Goal: Find contact information: Find contact information

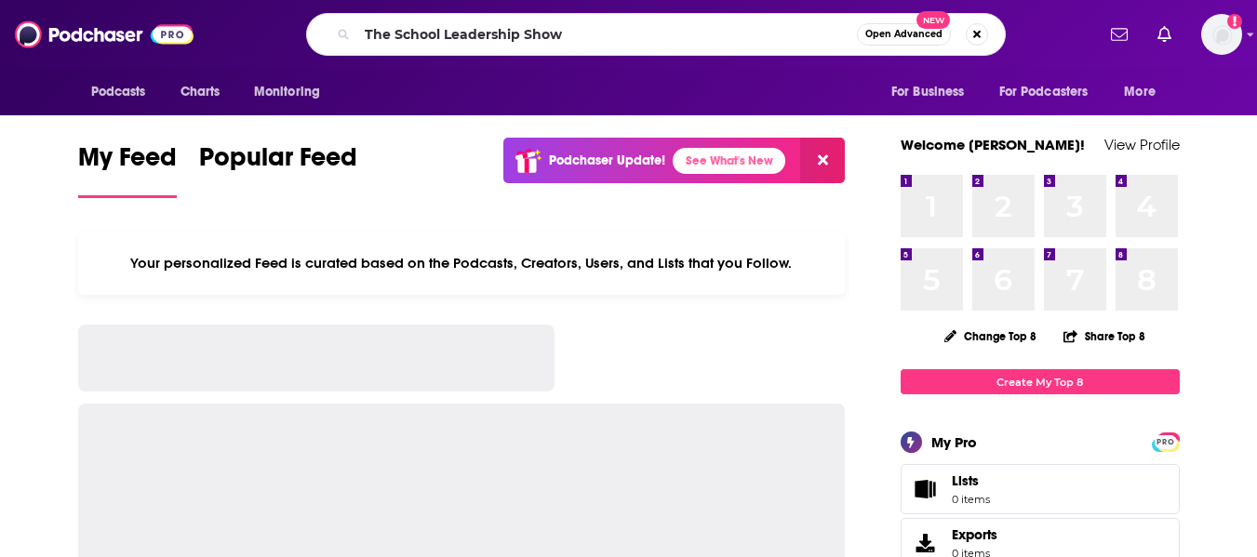
type input "The School Leadership Show"
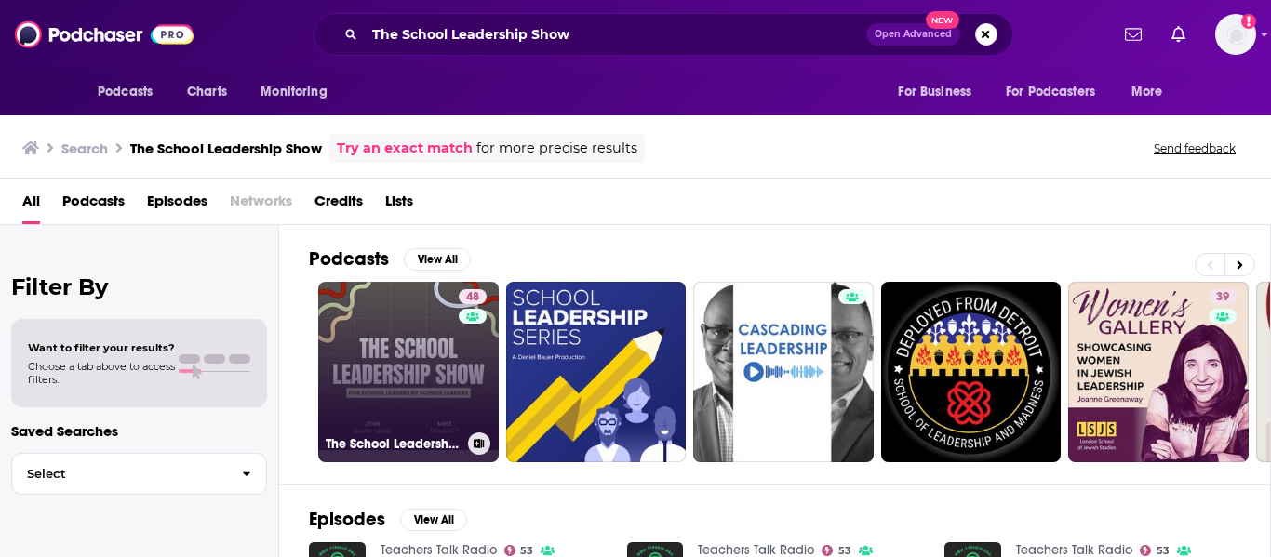
click at [379, 360] on link "48 The School Leadership Show" at bounding box center [408, 372] width 180 height 180
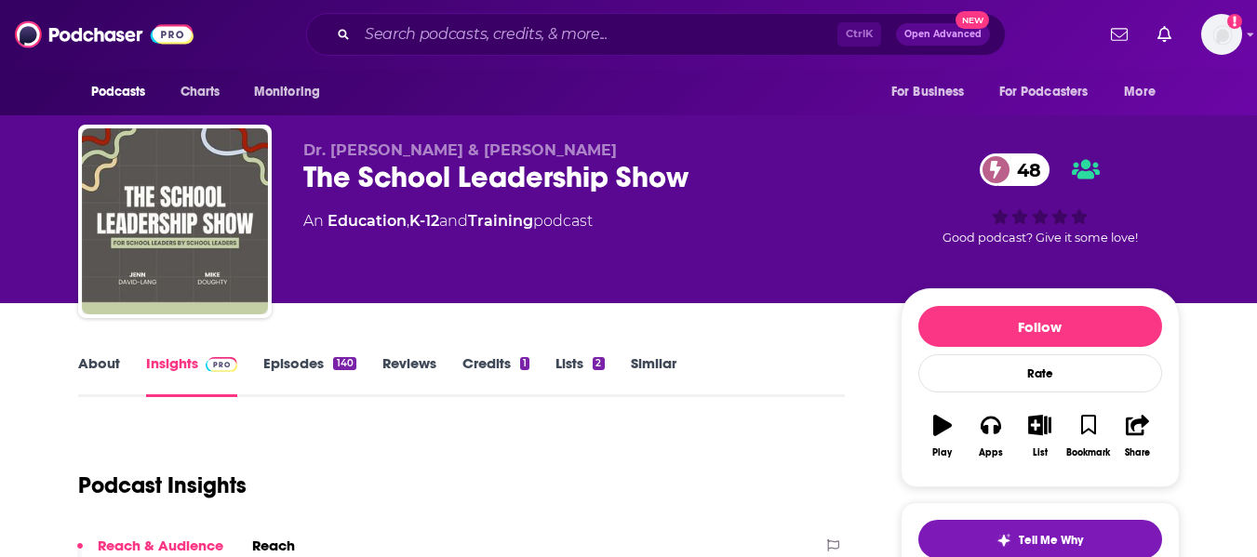
click at [90, 369] on link "About" at bounding box center [99, 375] width 42 height 43
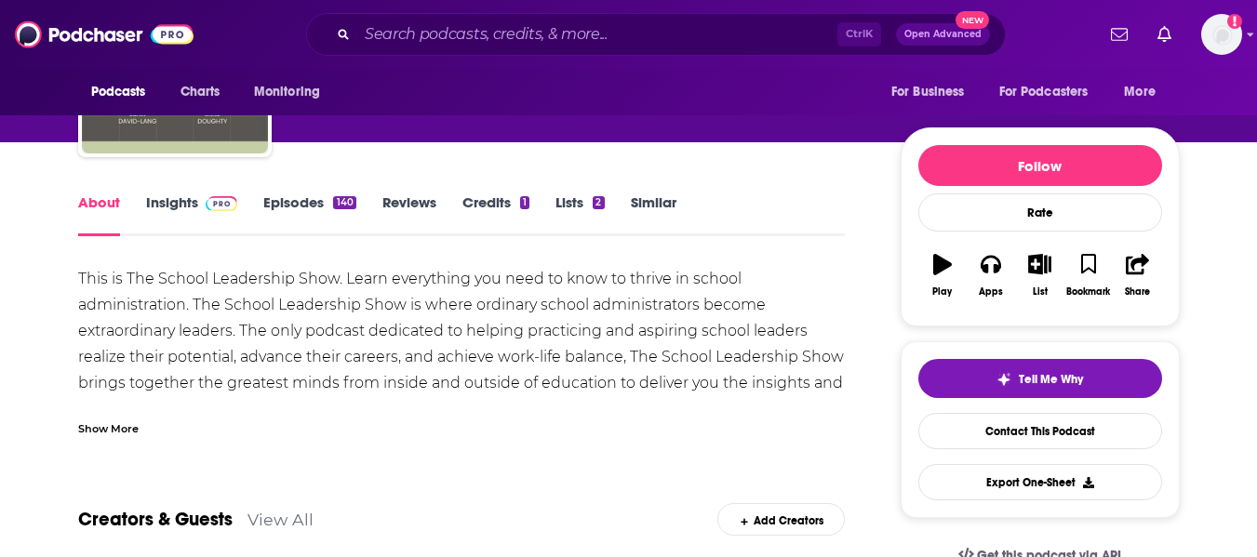
scroll to position [167, 0]
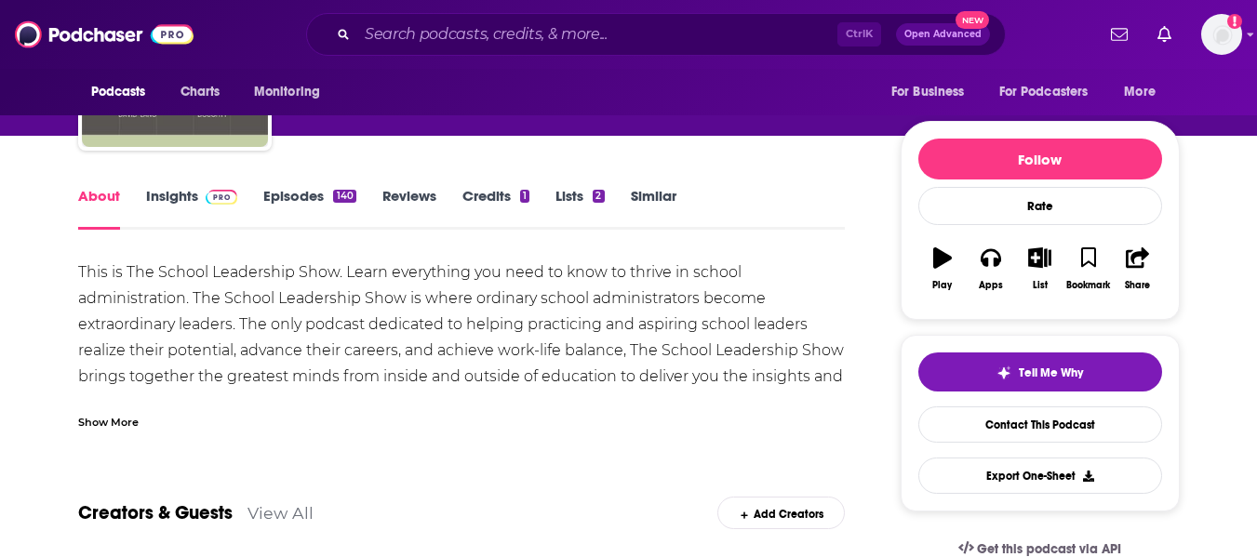
click at [112, 415] on div "Show More" at bounding box center [108, 421] width 60 height 18
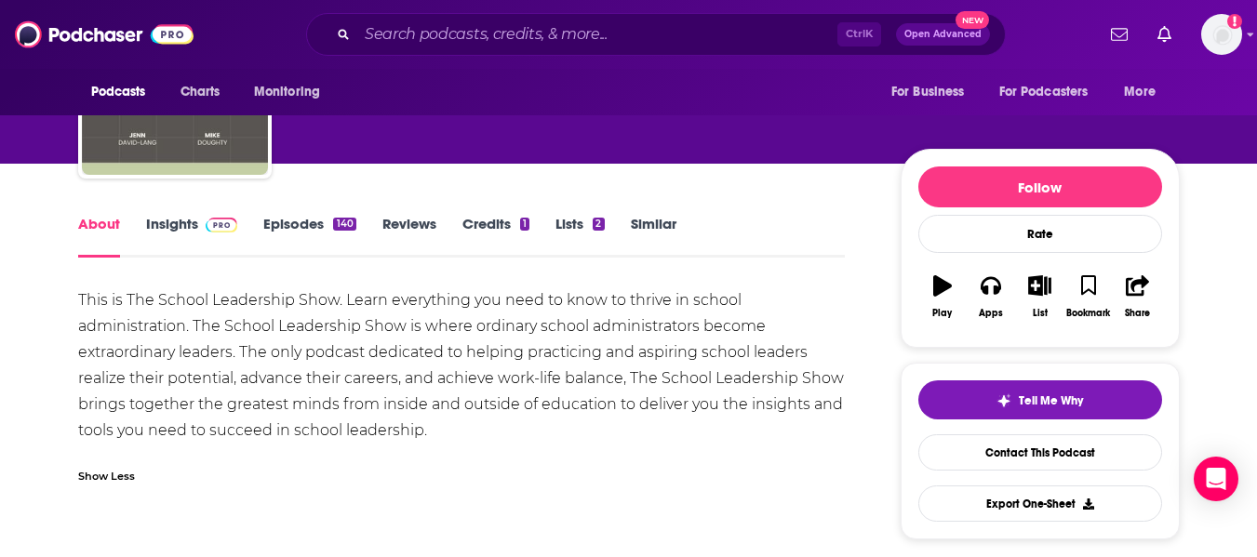
scroll to position [0, 0]
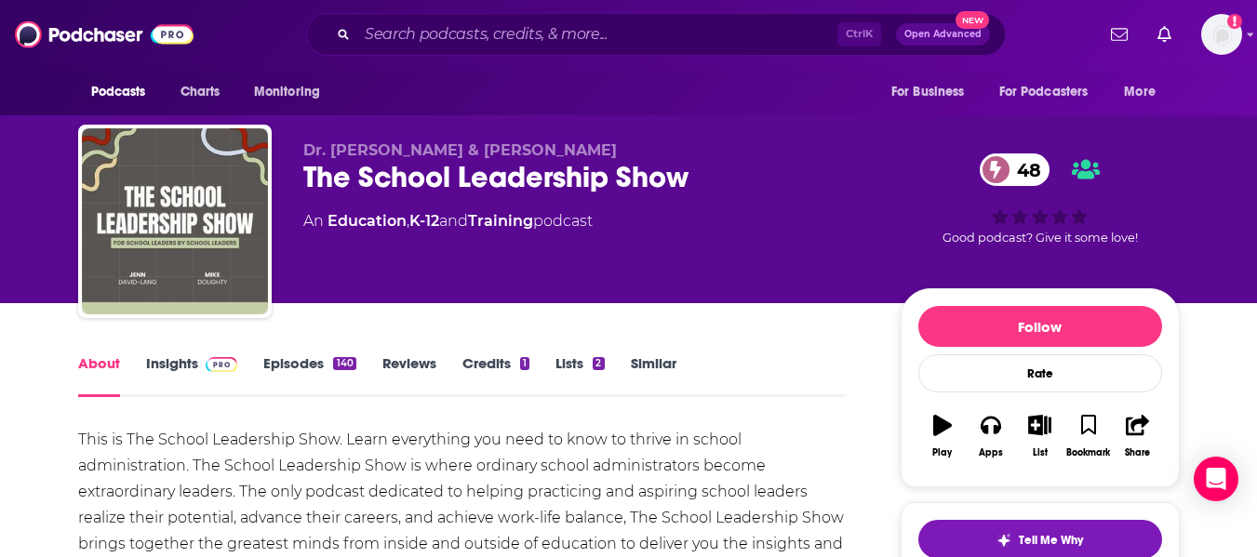
click at [167, 368] on link "Insights" at bounding box center [192, 375] width 92 height 43
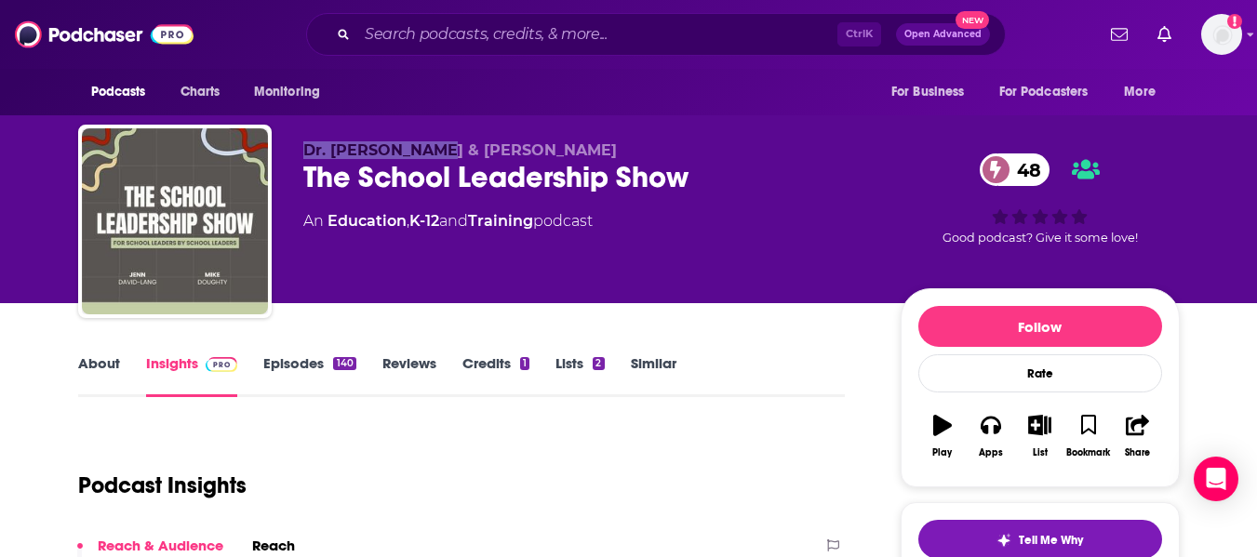
drag, startPoint x: 303, startPoint y: 147, endPoint x: 437, endPoint y: 154, distance: 134.1
click at [437, 154] on span "Dr. [PERSON_NAME] & [PERSON_NAME]" at bounding box center [459, 150] width 313 height 18
copy span "Dr. [PERSON_NAME]"
drag, startPoint x: 460, startPoint y: 145, endPoint x: 587, endPoint y: 158, distance: 127.2
click at [587, 158] on span "Dr. [PERSON_NAME] & [PERSON_NAME]" at bounding box center [459, 150] width 313 height 18
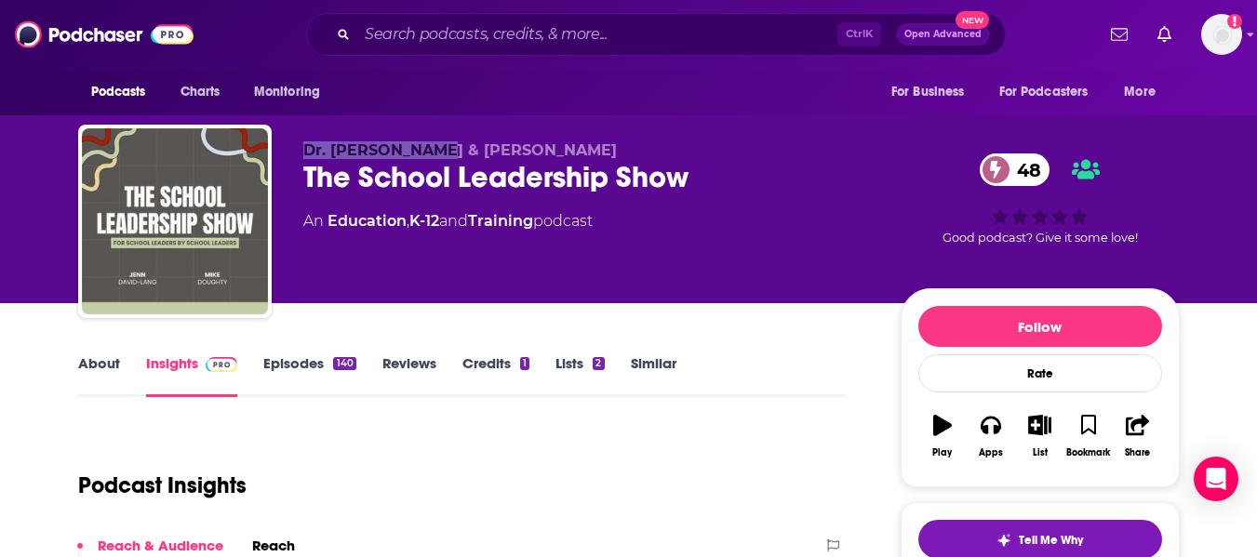
copy span "[PERSON_NAME]"
click at [436, 227] on link "K-12" at bounding box center [424, 221] width 30 height 18
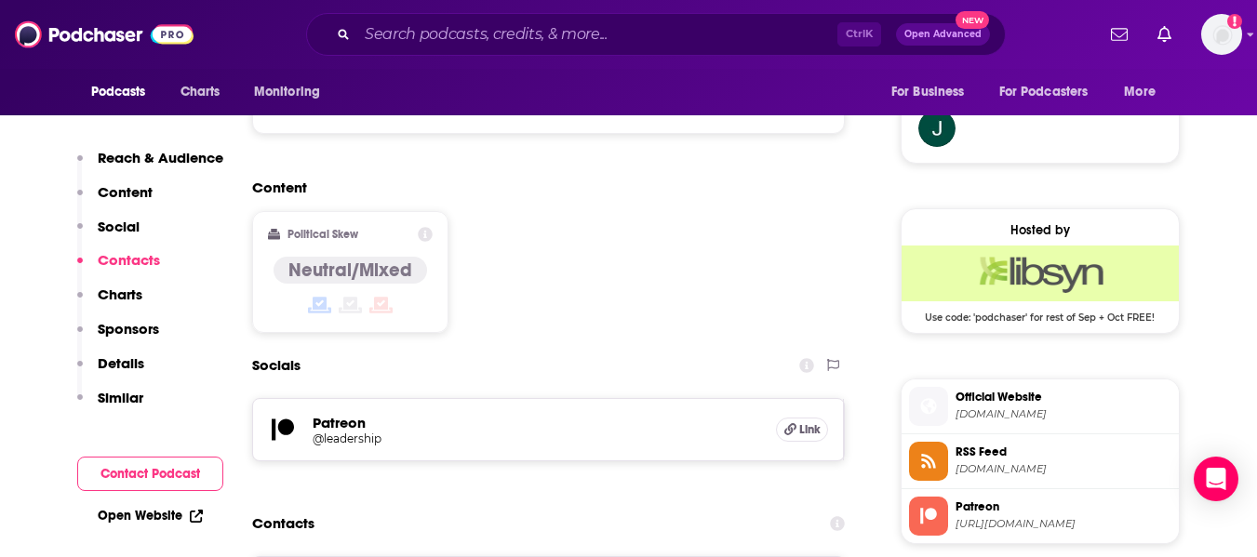
scroll to position [1487, 0]
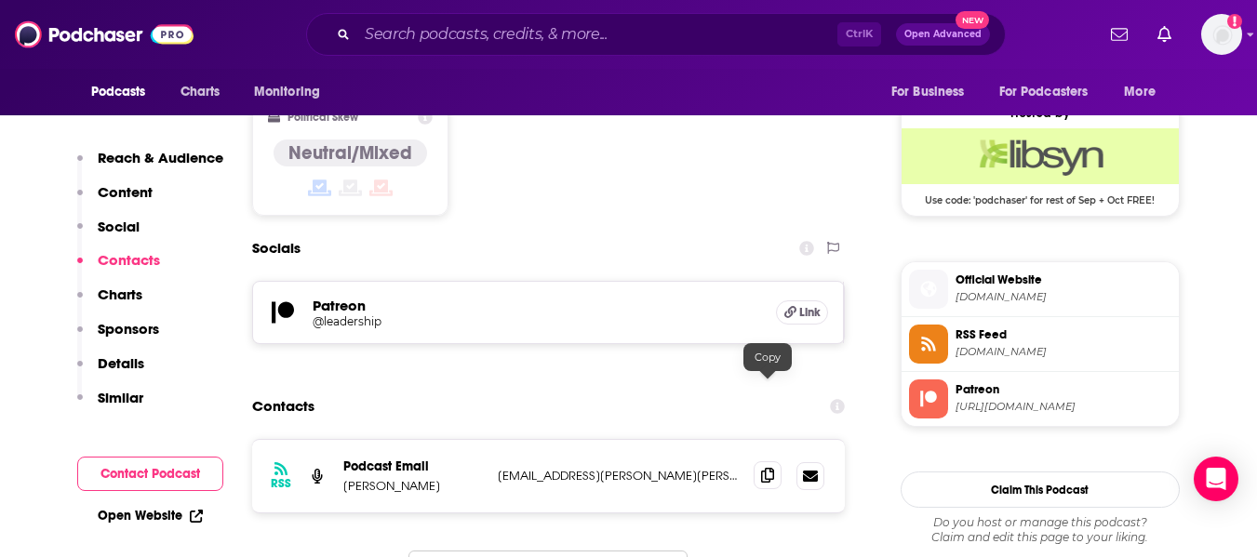
click at [772, 468] on icon at bounding box center [767, 475] width 13 height 15
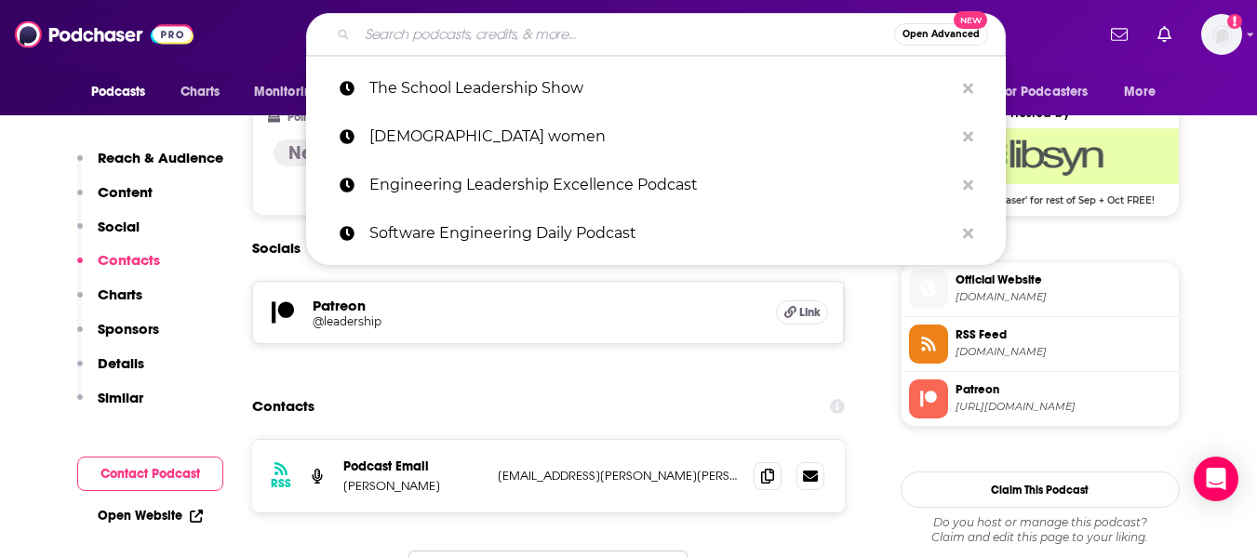
click at [433, 32] on input "Search podcasts, credits, & more..." at bounding box center [625, 35] width 537 height 30
paste input "The Mindful Mama Podcast"
type input "The Mindful Mama Podcast"
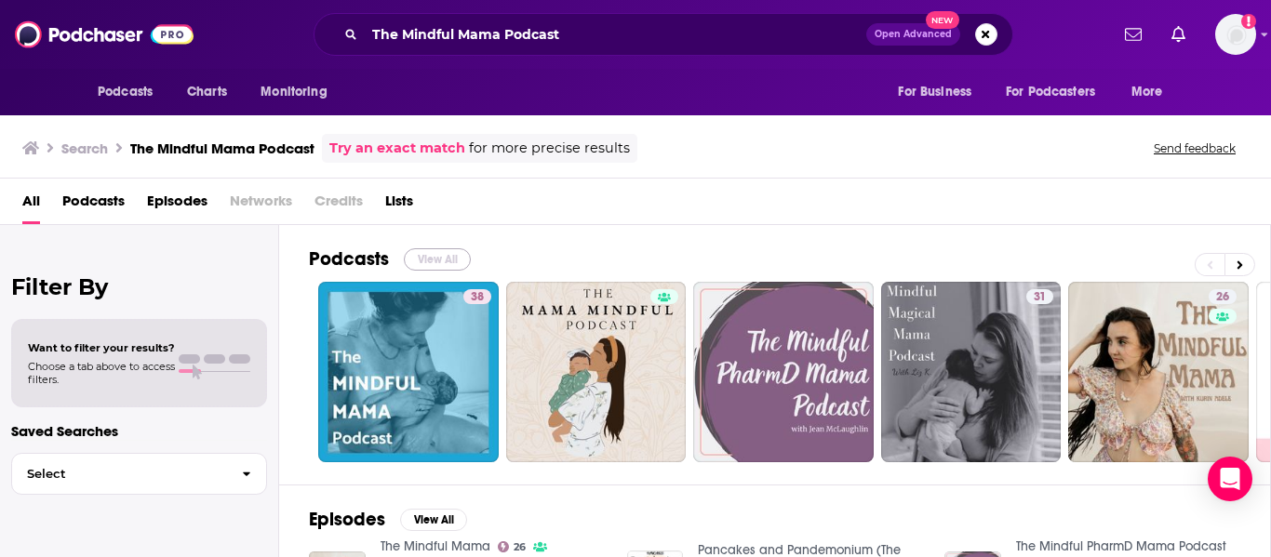
click at [421, 260] on button "View All" at bounding box center [437, 259] width 67 height 22
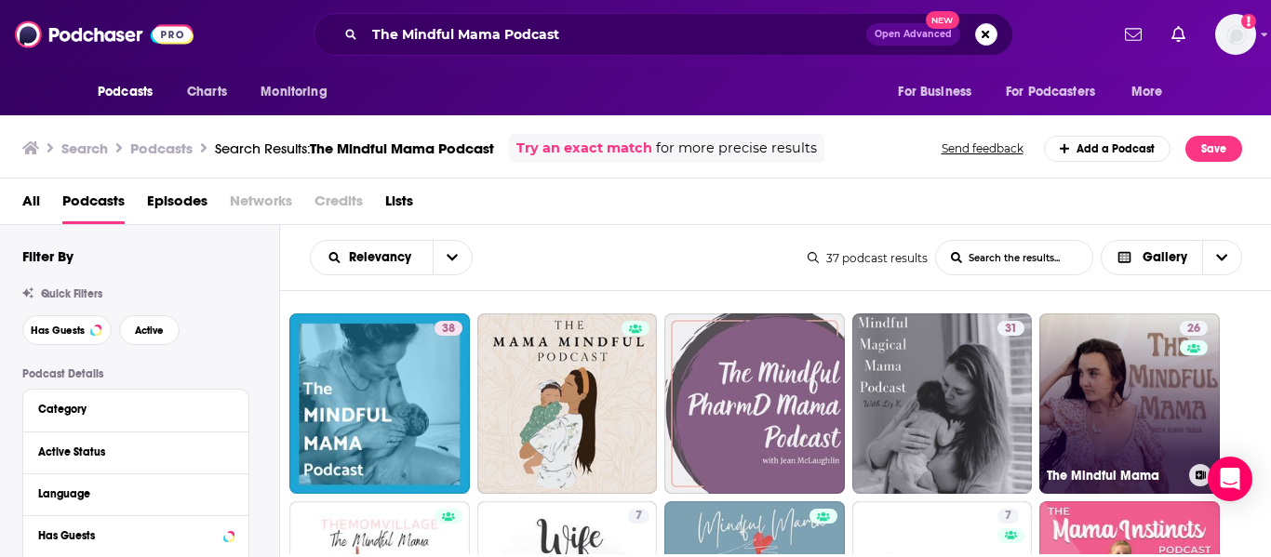
click at [1118, 394] on link "26 The Mindful Mama" at bounding box center [1129, 403] width 180 height 180
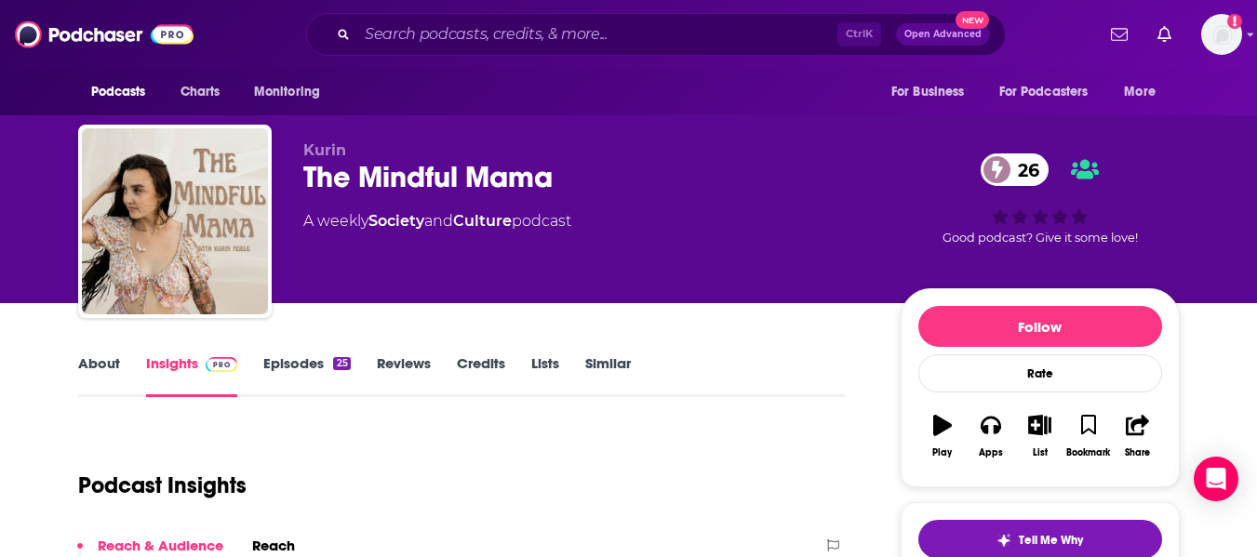
click at [83, 366] on link "About" at bounding box center [99, 375] width 42 height 43
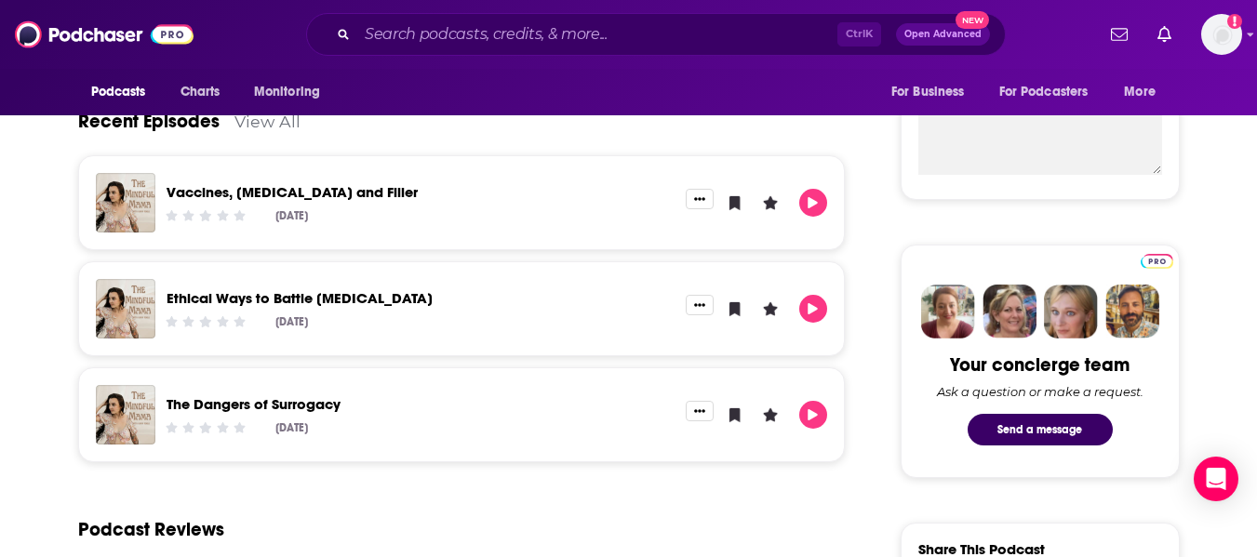
scroll to position [713, 0]
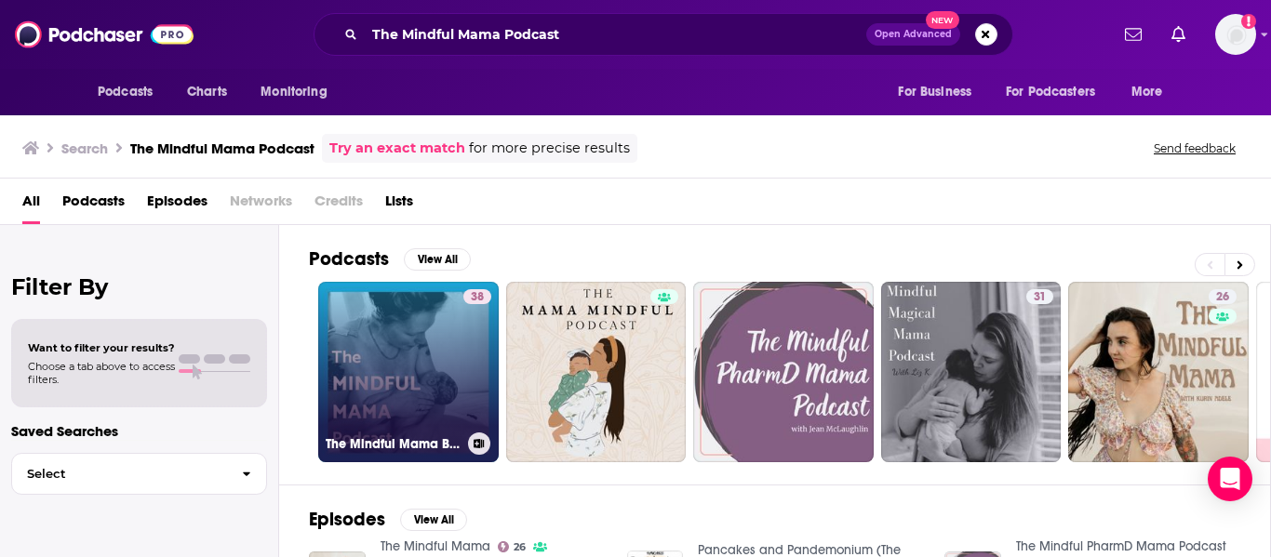
click at [401, 381] on link "38 The Mindful Mama Birth Podcast" at bounding box center [408, 372] width 180 height 180
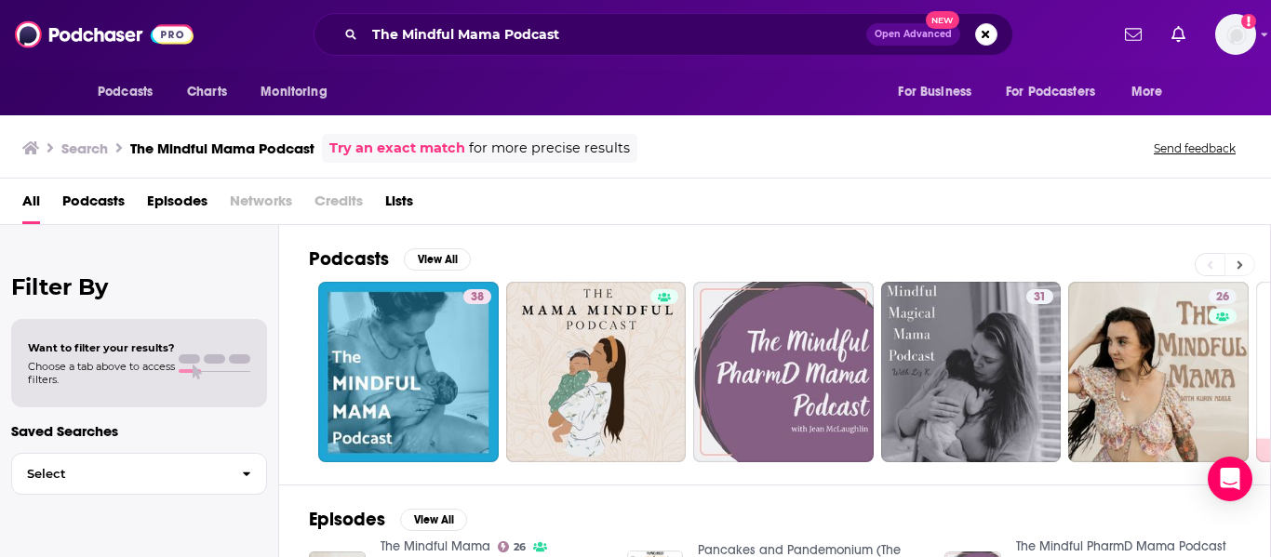
click at [1240, 260] on icon at bounding box center [1239, 265] width 7 height 13
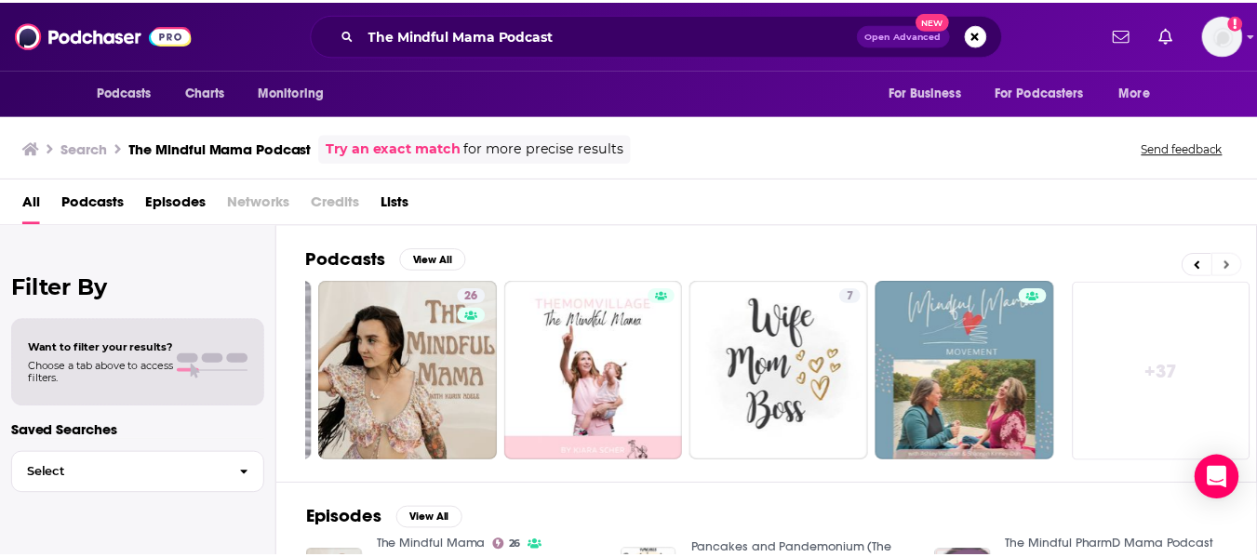
scroll to position [0, 747]
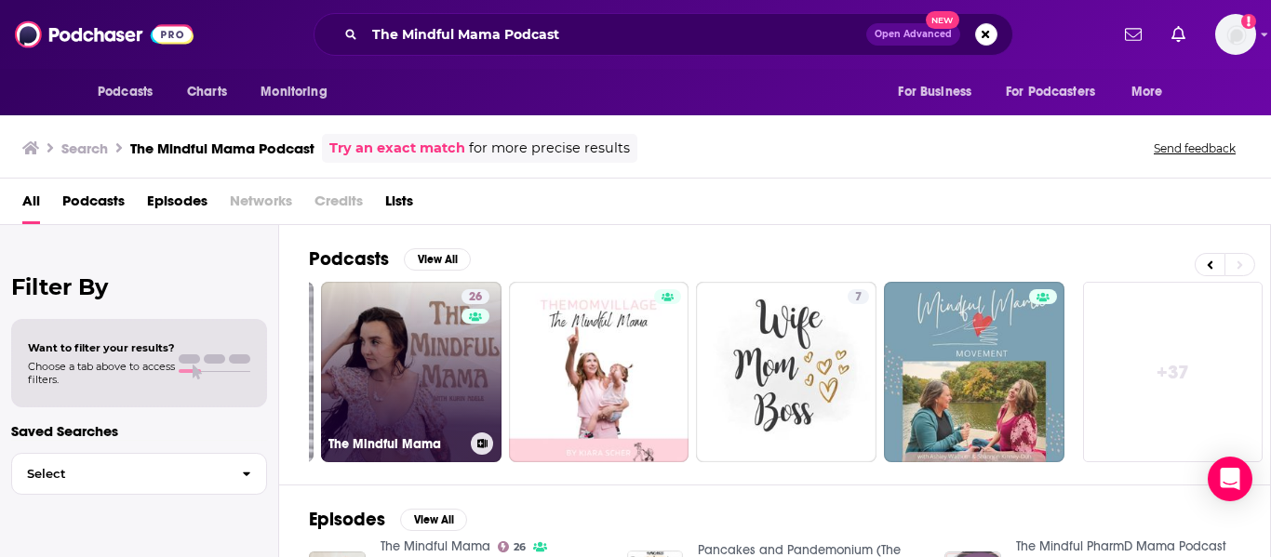
click at [403, 345] on link "26 The Mindful Mama" at bounding box center [411, 372] width 180 height 180
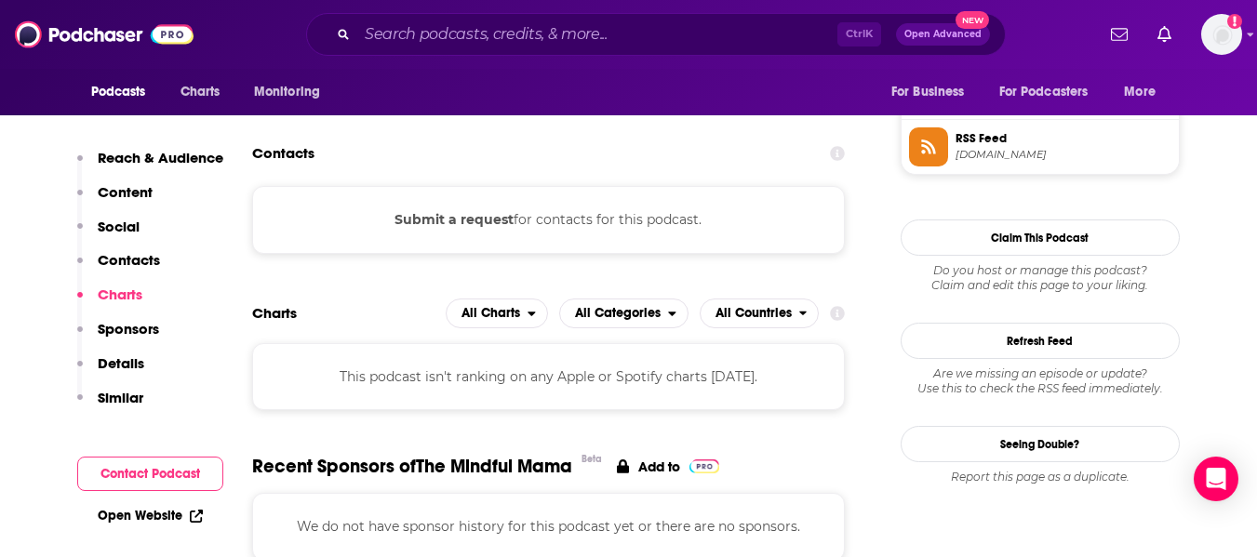
scroll to position [1366, 0]
drag, startPoint x: 109, startPoint y: 512, endPoint x: 32, endPoint y: 376, distance: 156.2
click at [142, 512] on link "Open Website" at bounding box center [150, 516] width 105 height 16
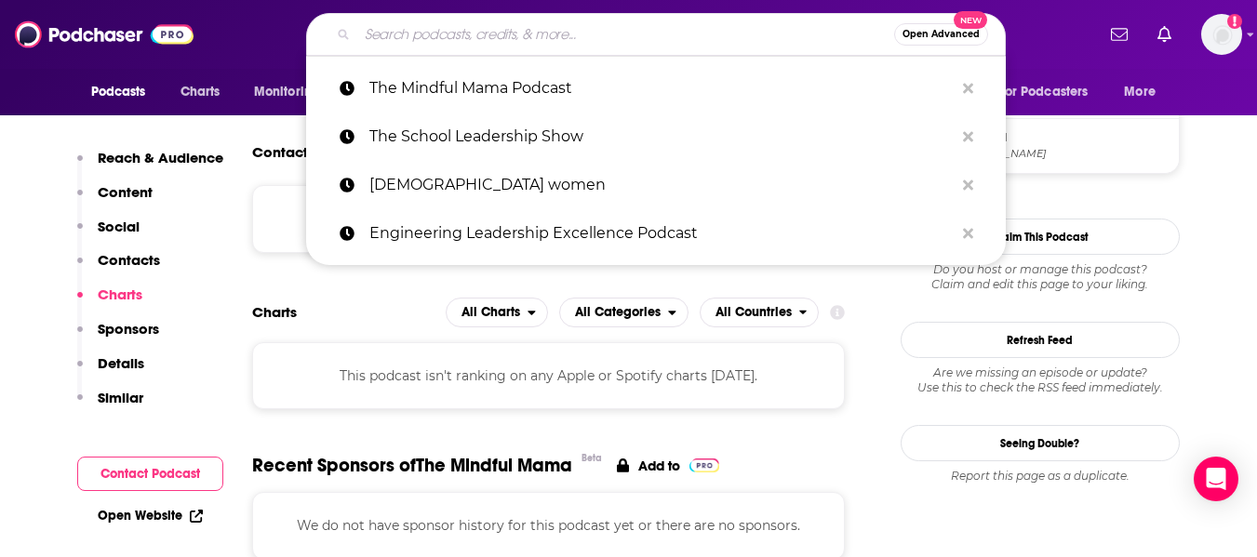
click at [399, 36] on input "Search podcasts, credits, & more..." at bounding box center [625, 35] width 537 height 30
paste input "Raising Wild Hearts"
type input "Raising Wild Hearts"
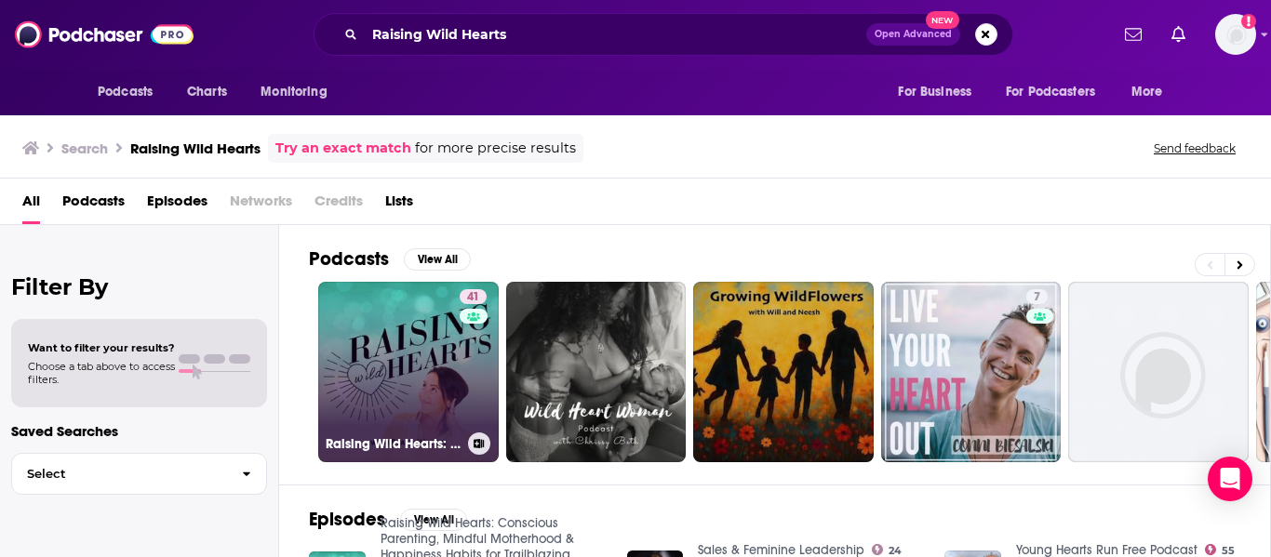
click at [396, 315] on link "41 Raising Wild Hearts: Conscious Parenting, Mindful Motherhood & Happiness Hab…" at bounding box center [408, 372] width 180 height 180
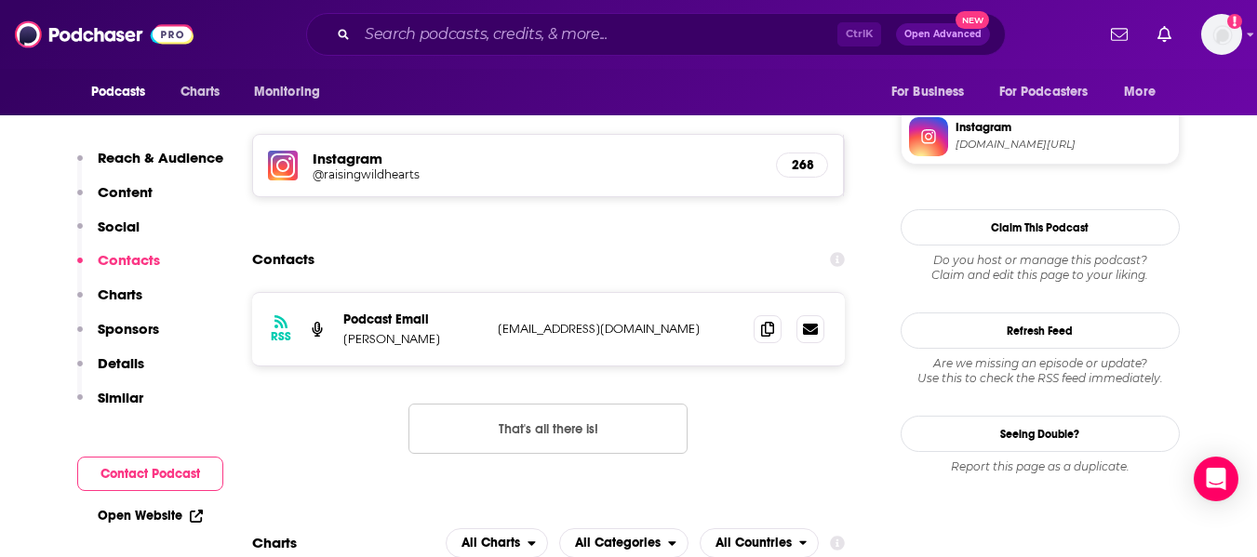
scroll to position [1602, 0]
drag, startPoint x: 344, startPoint y: 264, endPoint x: 419, endPoint y: 263, distance: 75.3
click at [419, 330] on p "[PERSON_NAME]" at bounding box center [413, 338] width 140 height 16
copy p "[PERSON_NAME]"
click at [779, 313] on span at bounding box center [767, 327] width 28 height 28
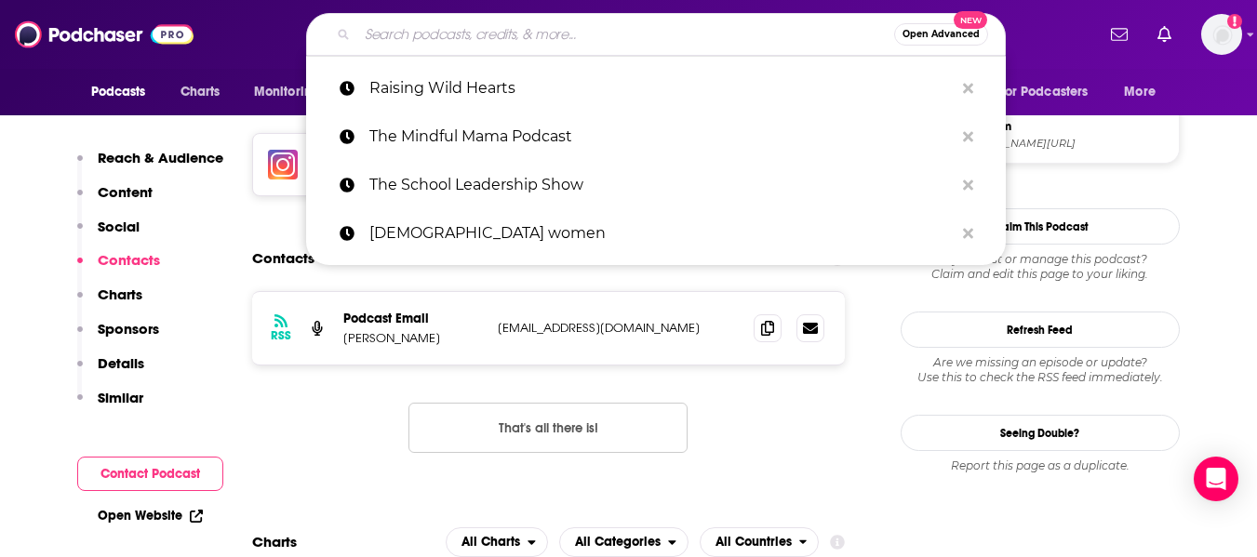
click at [450, 35] on input "Search podcasts, credits, & more..." at bounding box center [625, 35] width 537 height 30
paste input "Raising the Next Gen Podcast"
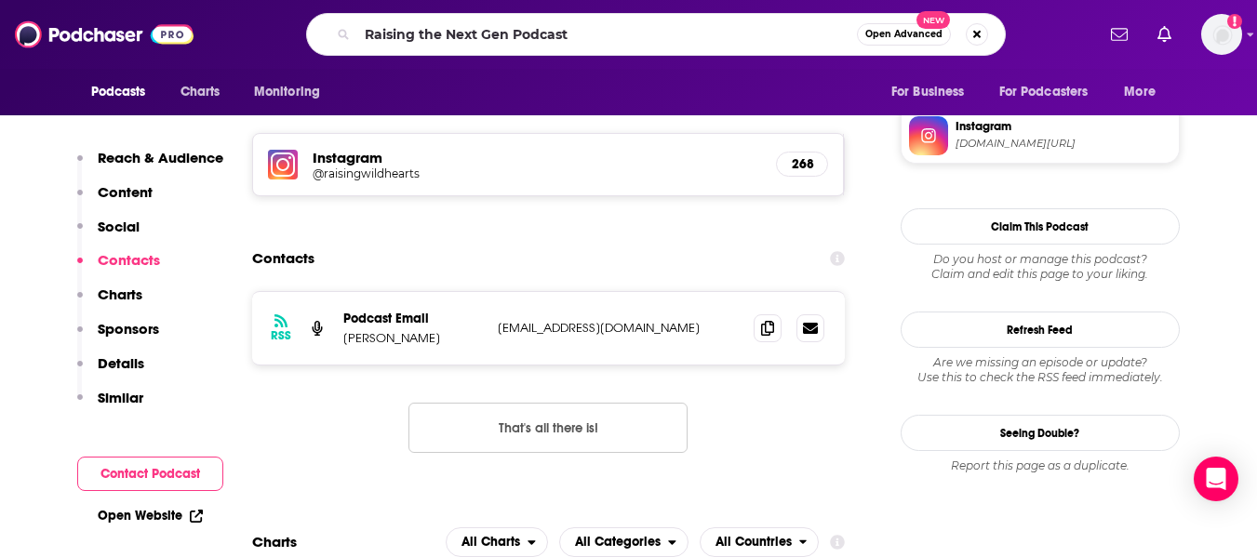
click at [562, 76] on div "Podcasts Charts Monitoring For Business For Podcasters More" at bounding box center [628, 92] width 1191 height 47
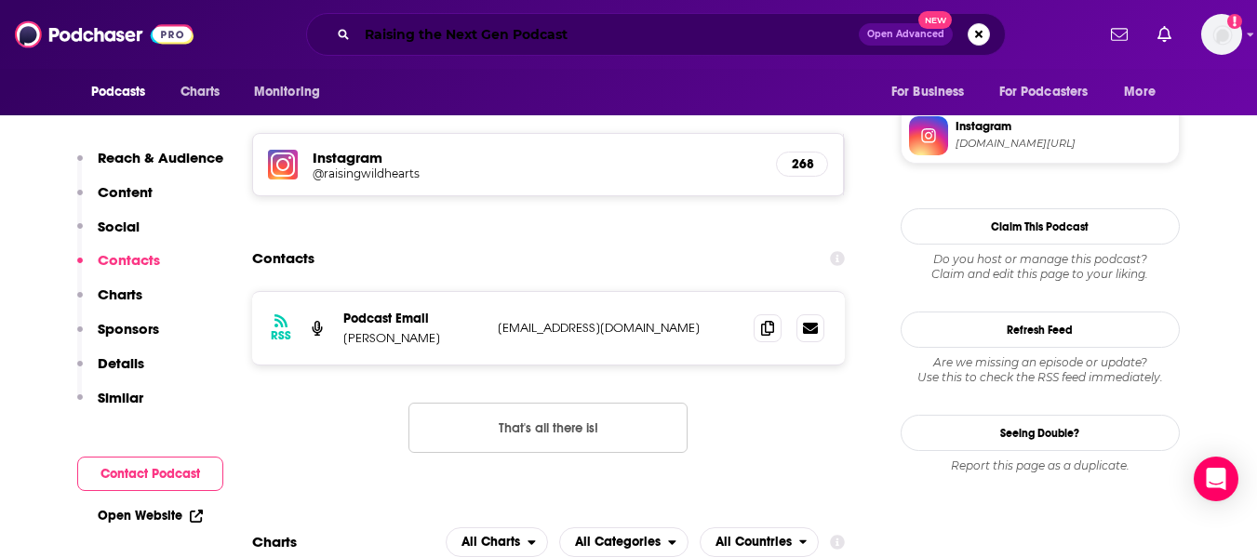
click at [414, 33] on input "Raising the Next Gen Podcast" at bounding box center [607, 35] width 501 height 30
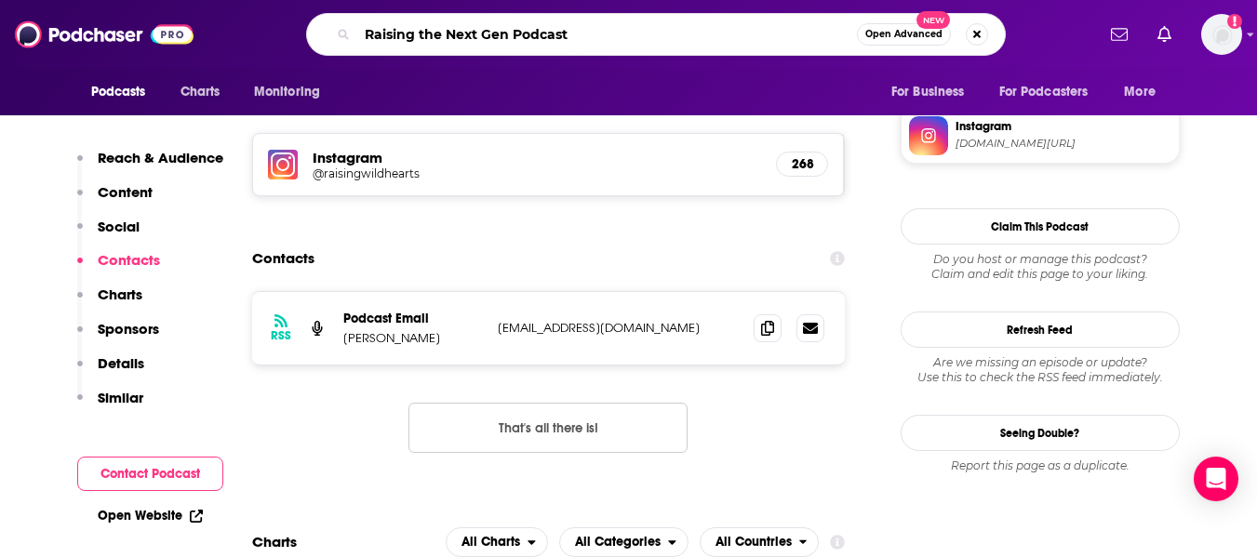
click at [414, 33] on input "Raising the Next Gen Podcast" at bounding box center [606, 35] width 499 height 30
paste input "At the Table with [PERSON_NAME]"
type input "At the Table with [PERSON_NAME]"
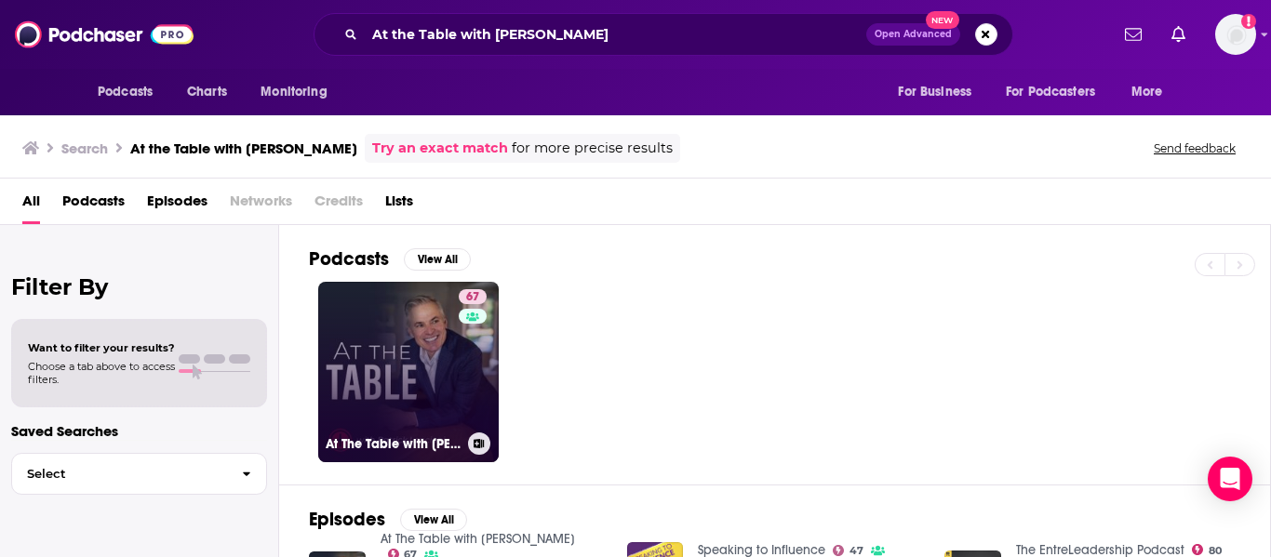
click at [382, 382] on link "67 At The Table with [PERSON_NAME]" at bounding box center [408, 372] width 180 height 180
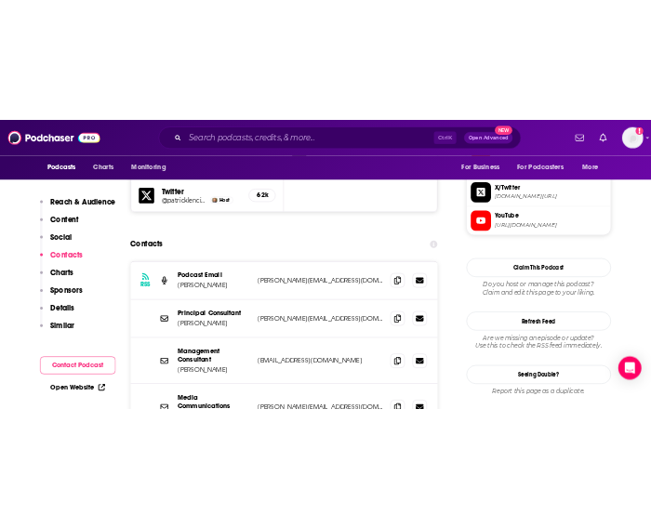
scroll to position [1744, 0]
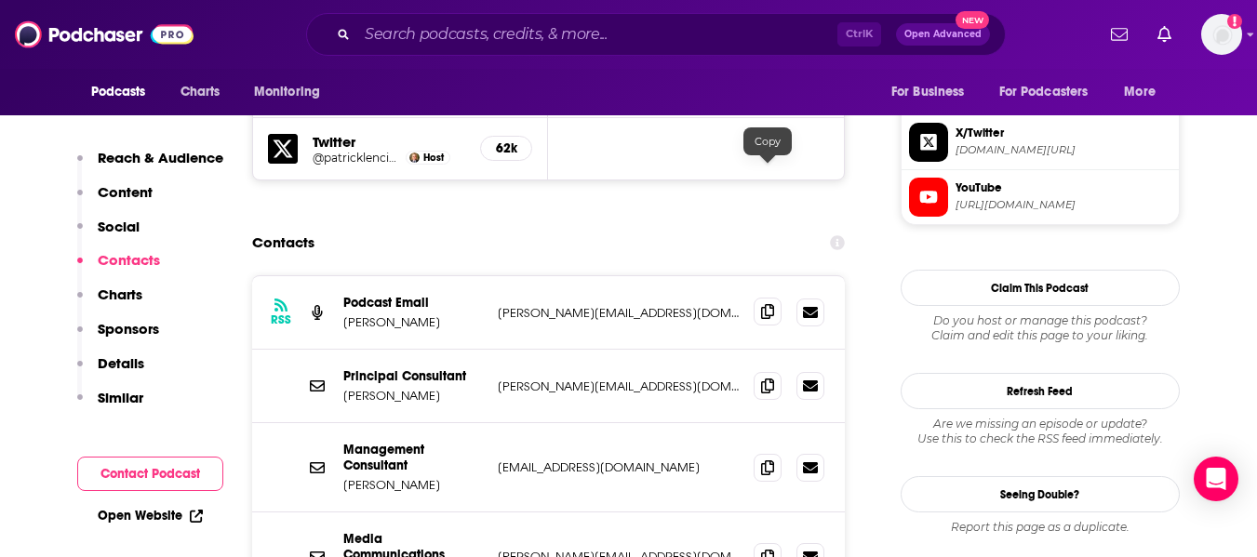
click at [767, 304] on icon at bounding box center [767, 311] width 13 height 15
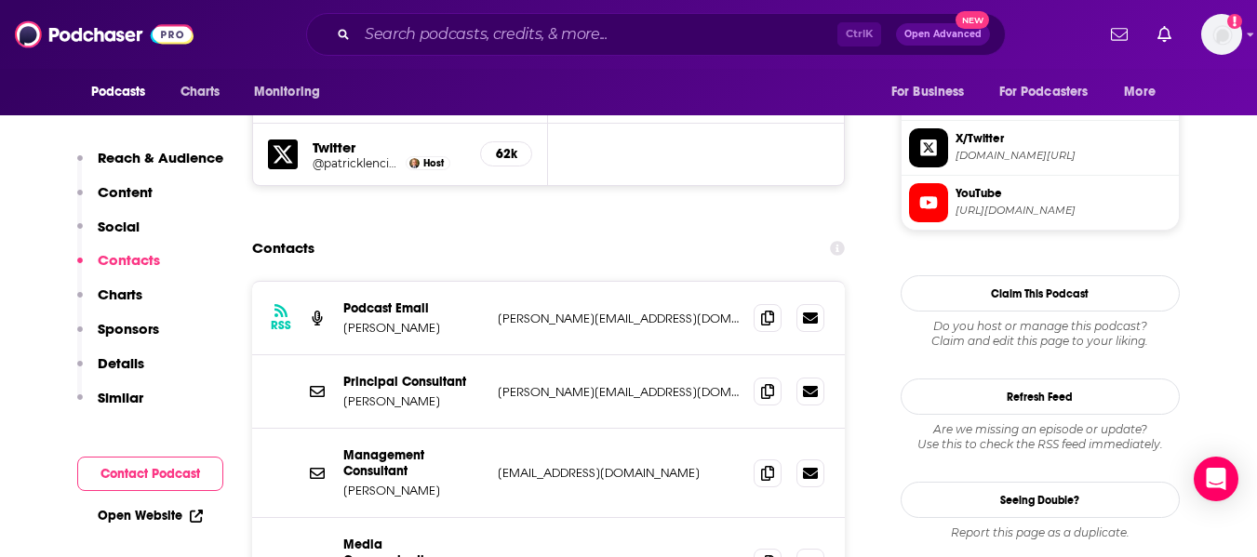
scroll to position [1737, 0]
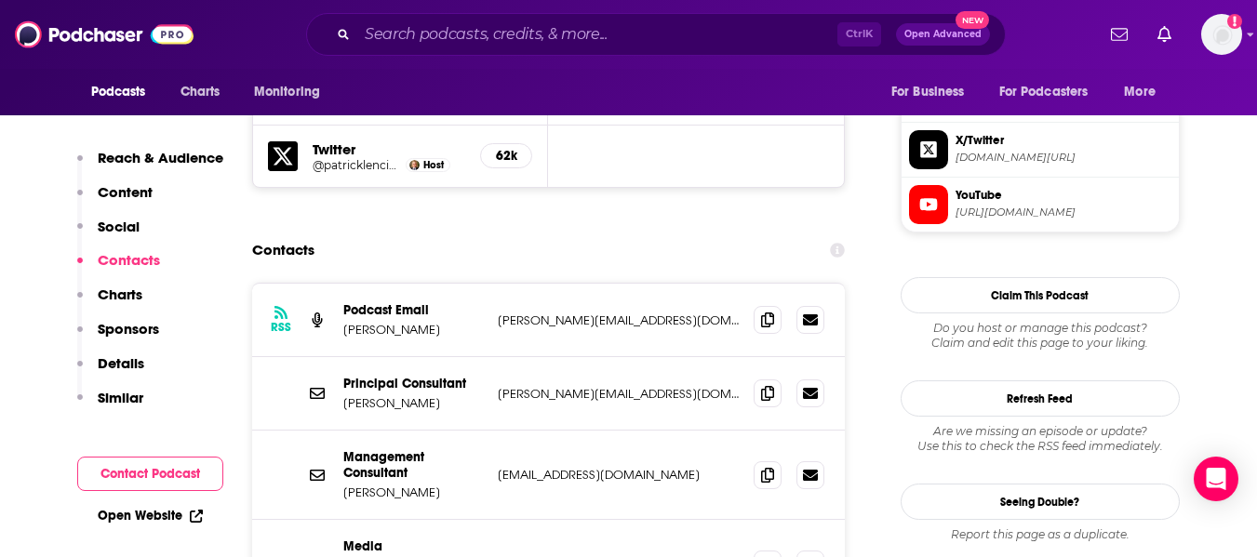
drag, startPoint x: 345, startPoint y: 193, endPoint x: 449, endPoint y: 193, distance: 104.2
click at [449, 322] on p "[PERSON_NAME]" at bounding box center [413, 330] width 140 height 16
copy p "[PERSON_NAME]"
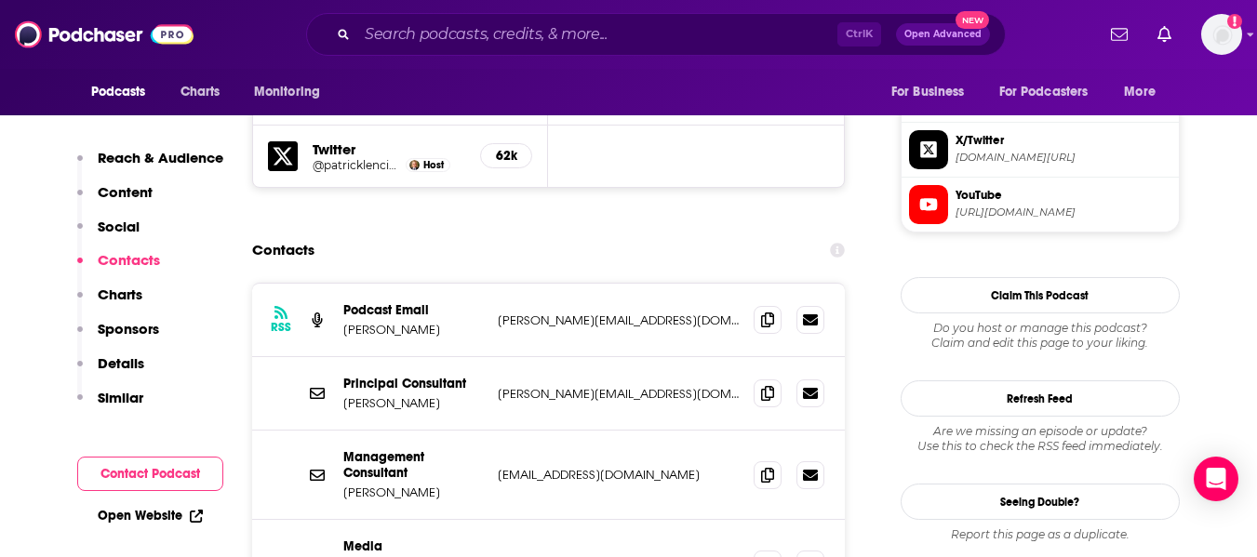
copy p "[PERSON_NAME]"
click at [761, 467] on icon at bounding box center [767, 474] width 13 height 15
click at [415, 29] on input "Search podcasts, credits, & more..." at bounding box center [597, 35] width 480 height 30
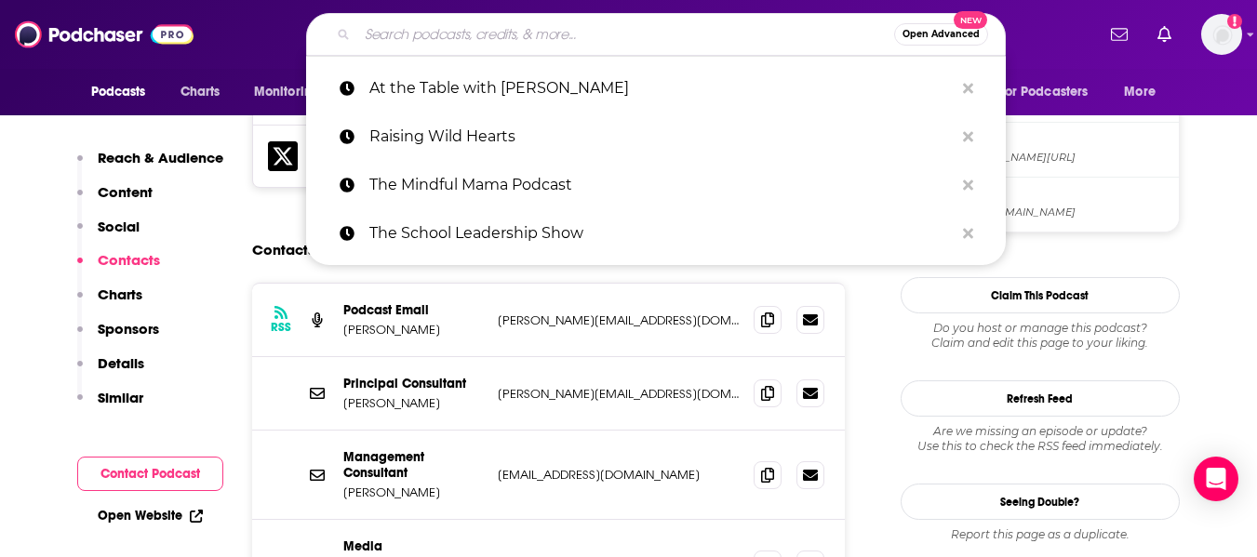
paste input "Bad Bosses, Great Leaders"
type input "Bad Bosses, Great Leaders"
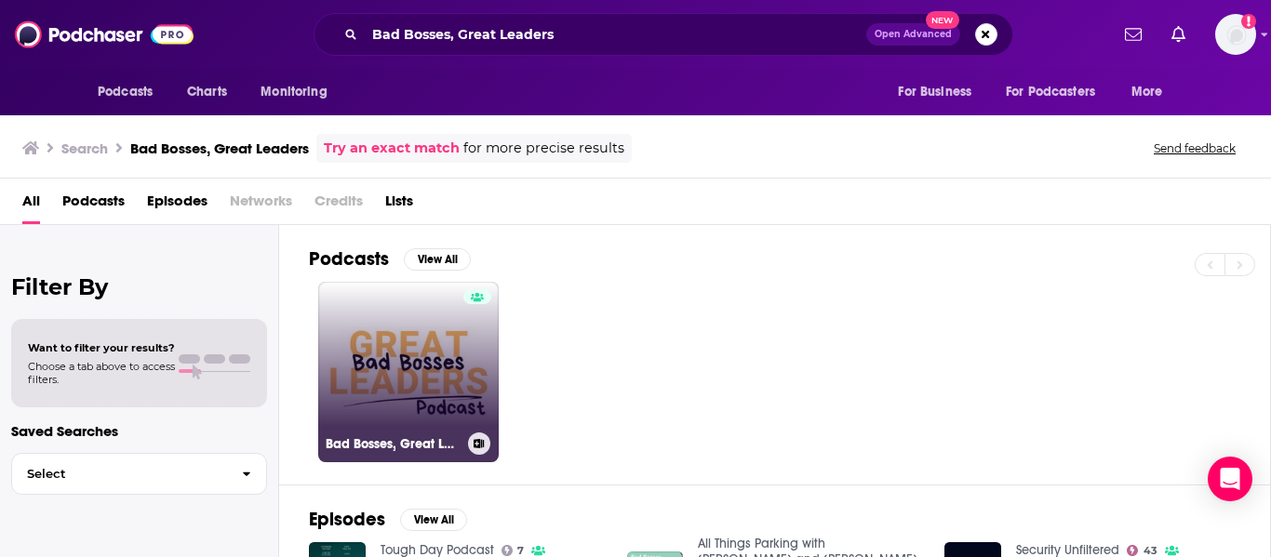
click at [405, 319] on link "Bad Bosses, Great Leaders" at bounding box center [408, 372] width 180 height 180
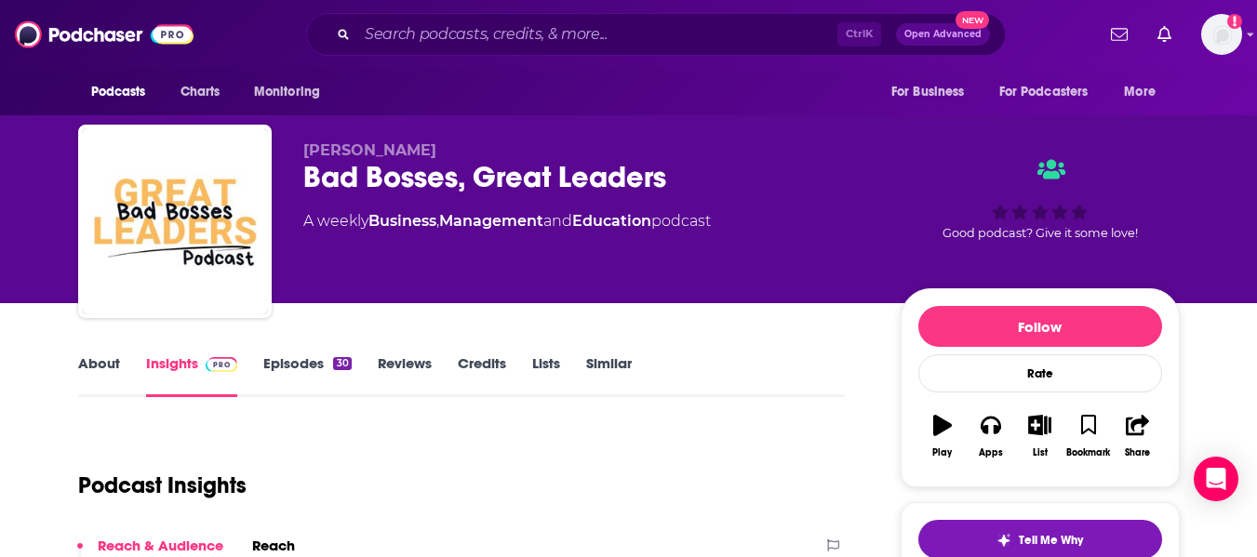
click at [98, 365] on link "About" at bounding box center [99, 375] width 42 height 43
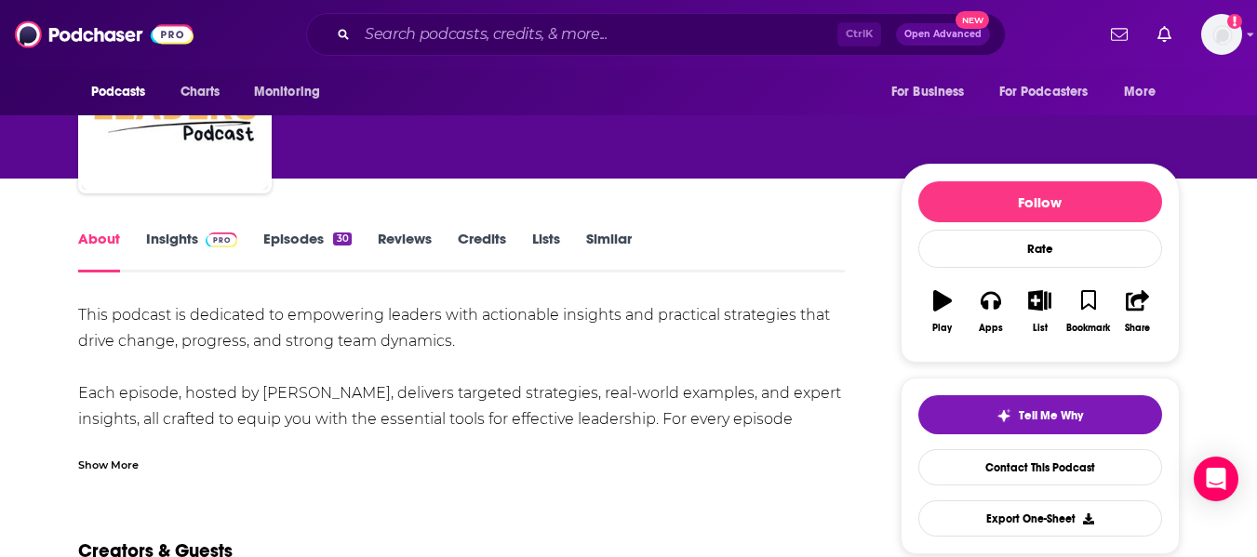
scroll to position [126, 0]
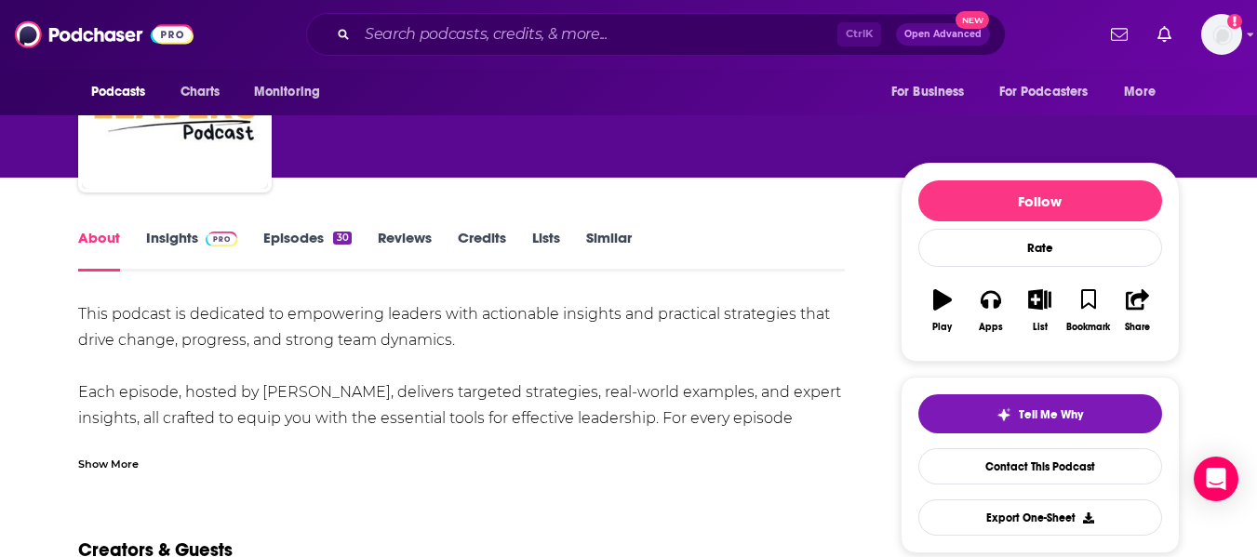
click at [117, 456] on div "Show More" at bounding box center [108, 463] width 60 height 18
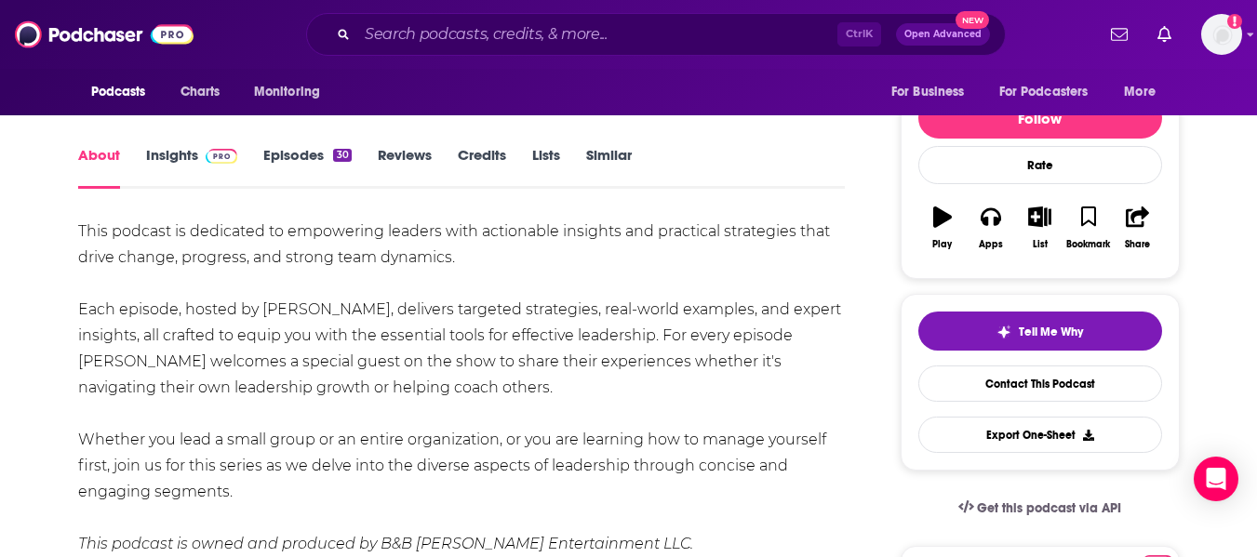
scroll to position [0, 0]
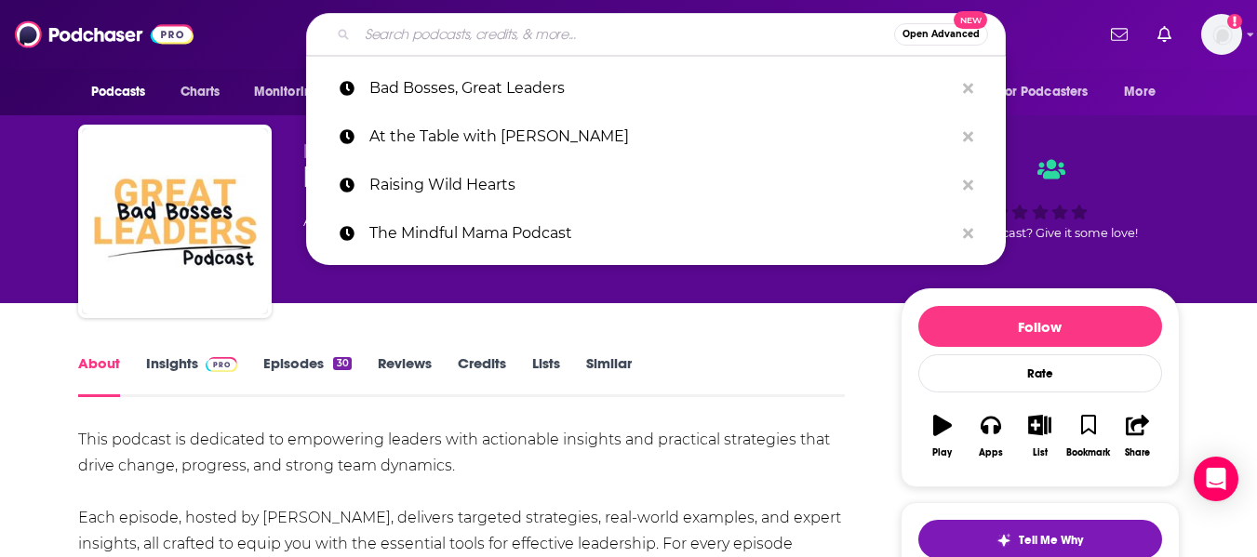
click at [420, 33] on input "Search podcasts, credits, & more..." at bounding box center [625, 35] width 537 height 30
paste input "Essential Skills for Humaning Podcast"
type input "Essential Skills for Humaning Podcast"
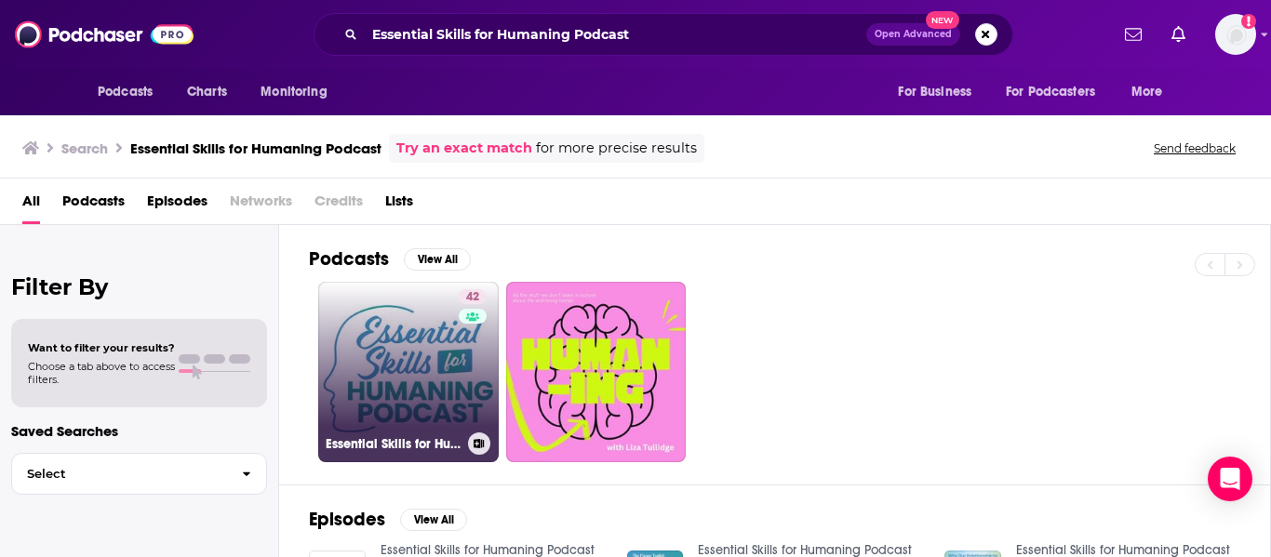
click at [380, 361] on link "42 Essential Skills for Humaning Podcast" at bounding box center [408, 372] width 180 height 180
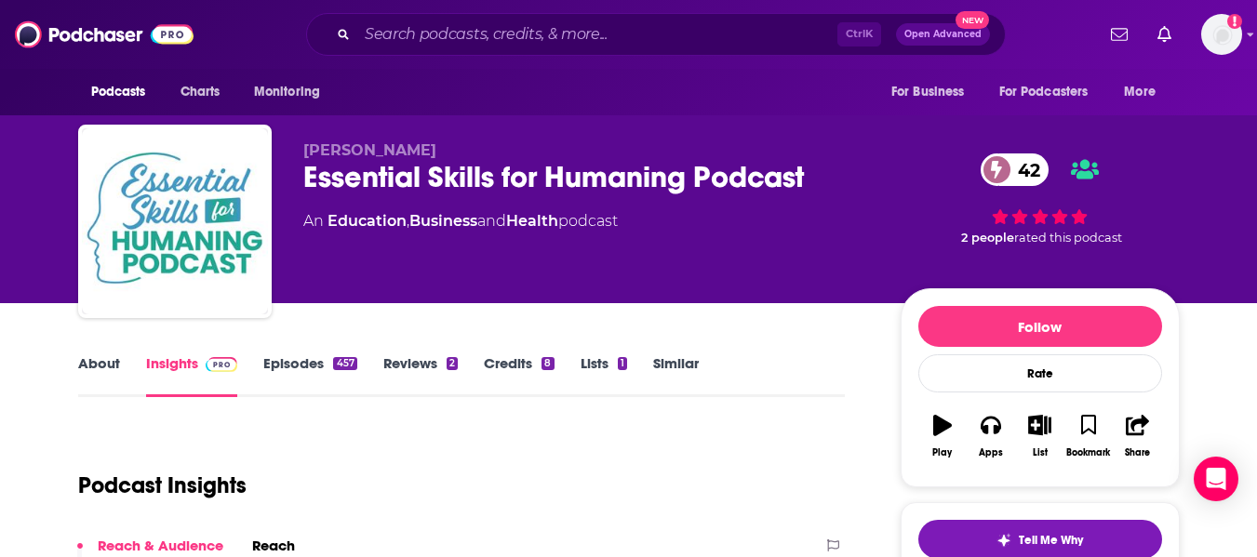
click at [89, 371] on link "About" at bounding box center [99, 375] width 42 height 43
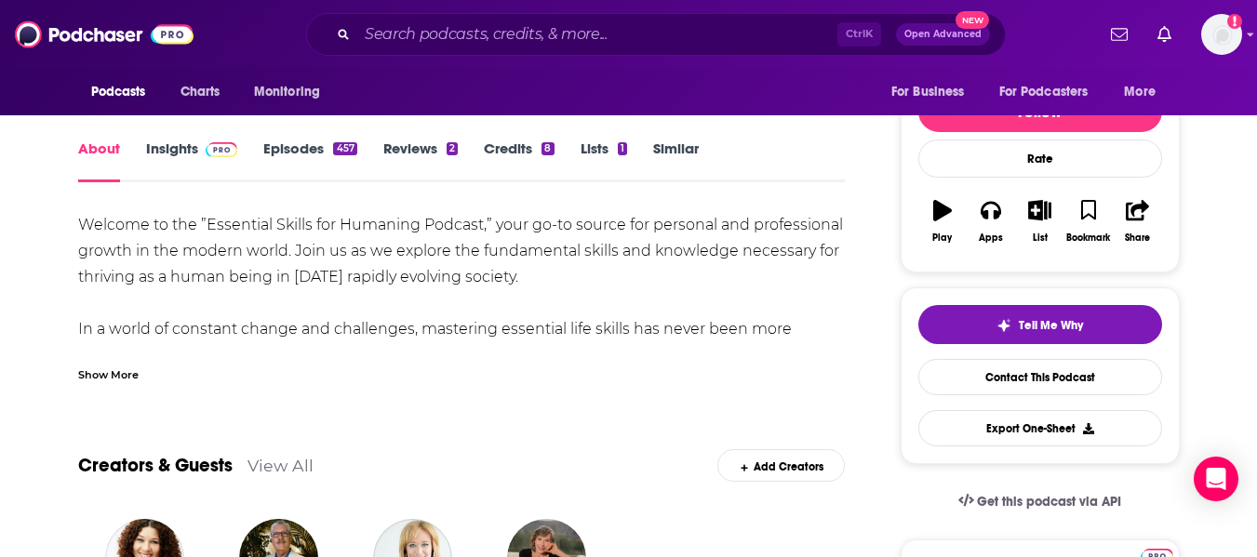
scroll to position [216, 0]
click at [100, 367] on div "Show More" at bounding box center [108, 373] width 60 height 18
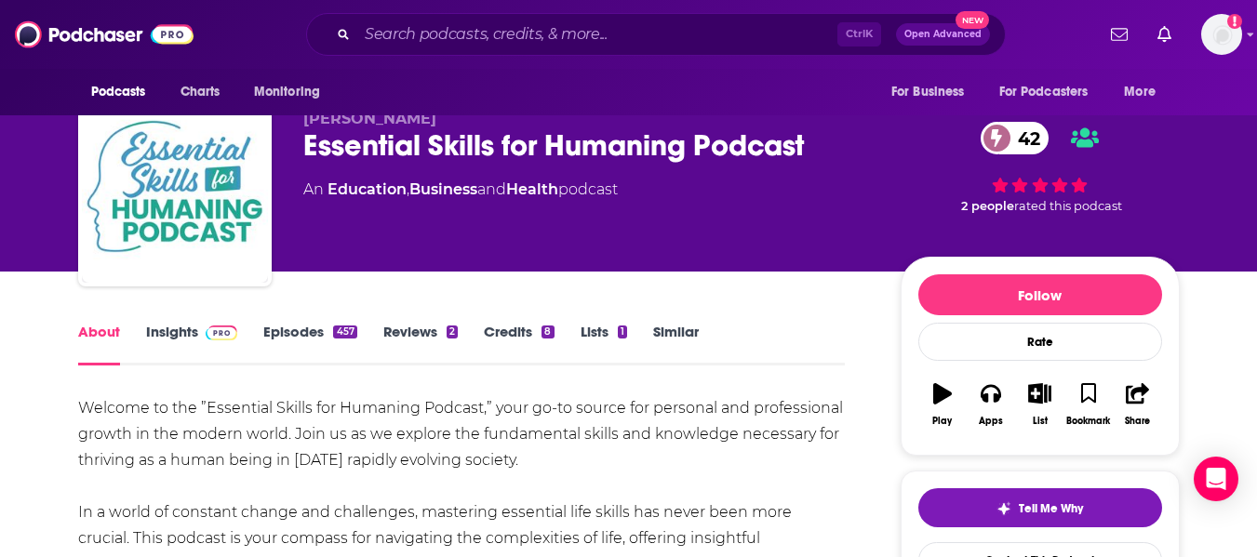
scroll to position [0, 0]
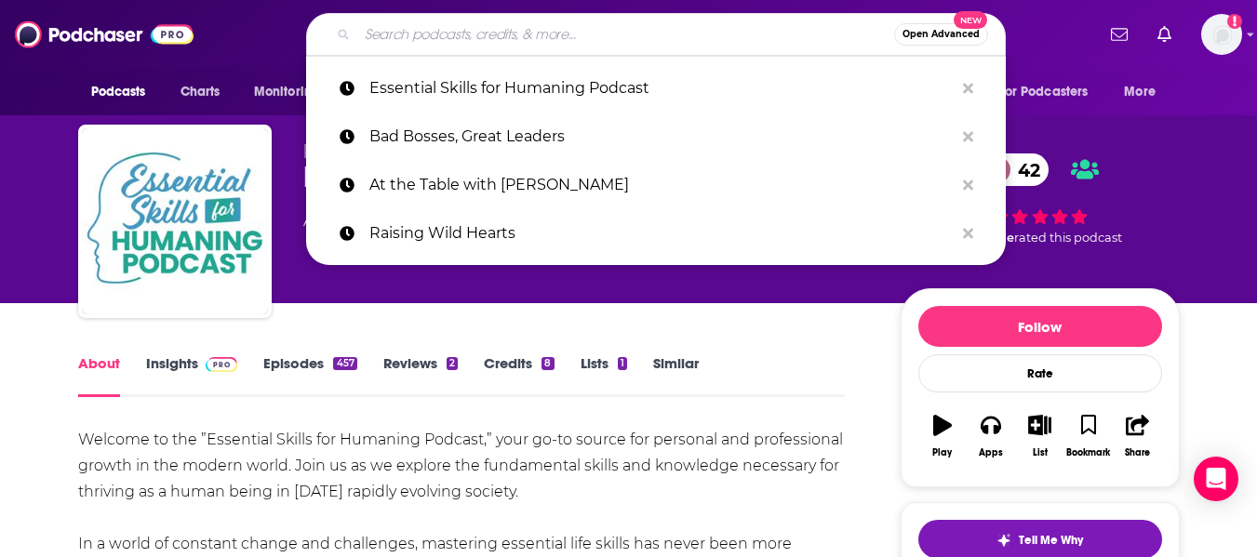
click at [413, 22] on input "Search podcasts, credits, & more..." at bounding box center [625, 35] width 537 height 30
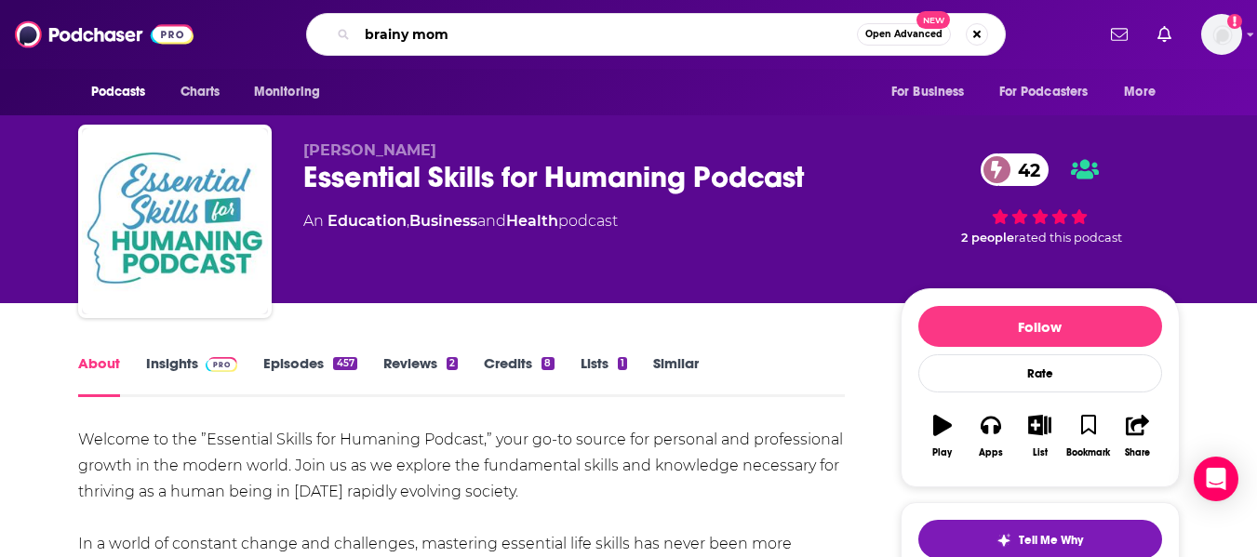
type input "brainy moms"
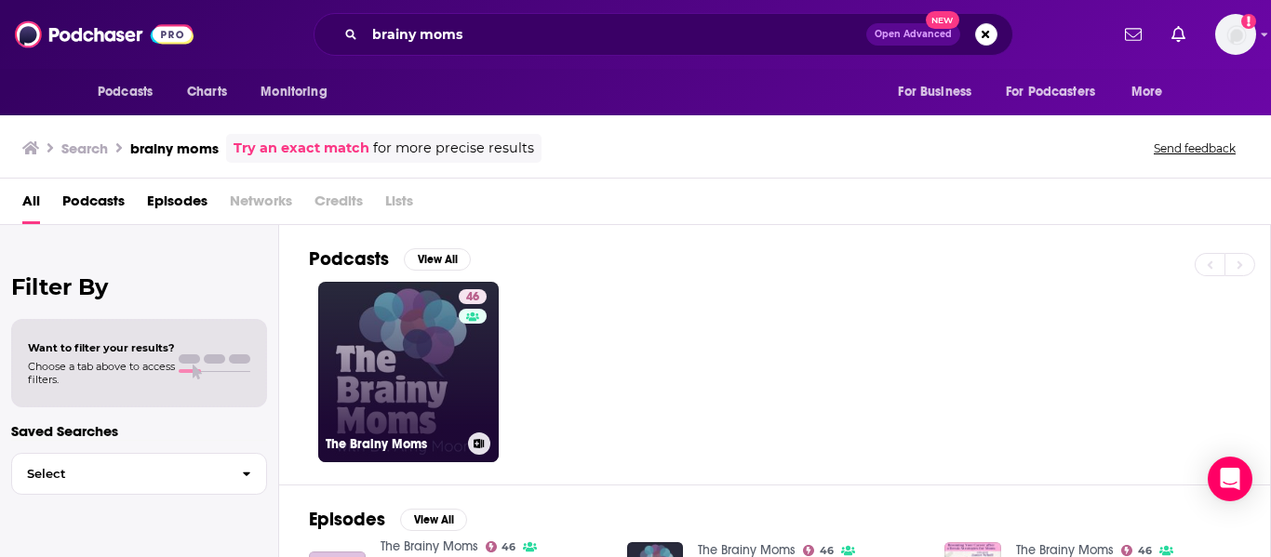
click at [366, 351] on link "46 The Brainy Moms" at bounding box center [408, 372] width 180 height 180
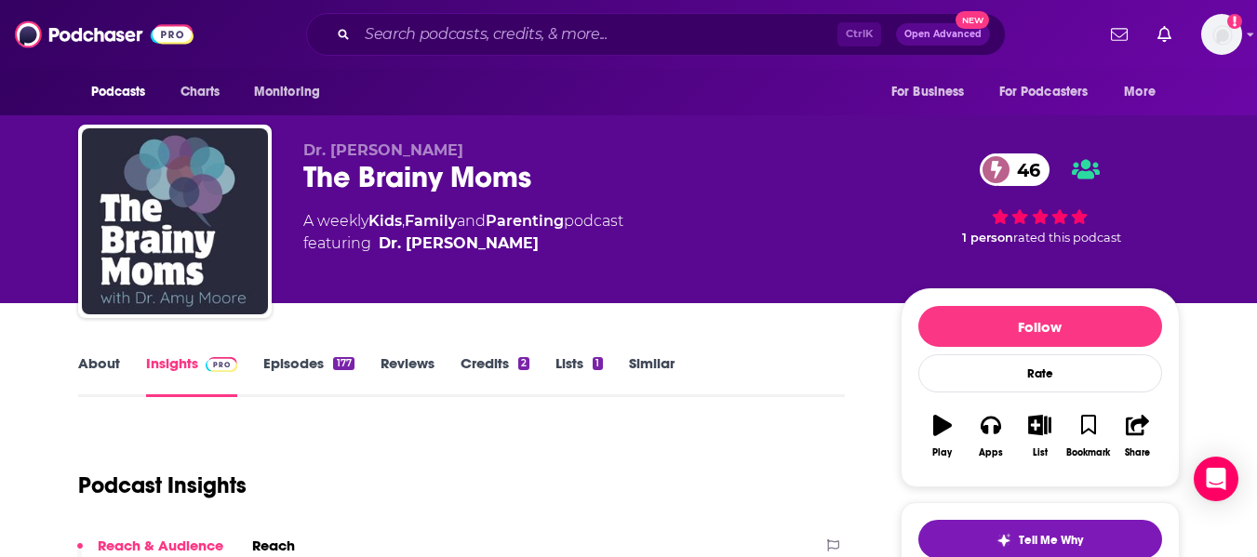
click at [108, 374] on link "About" at bounding box center [99, 375] width 42 height 43
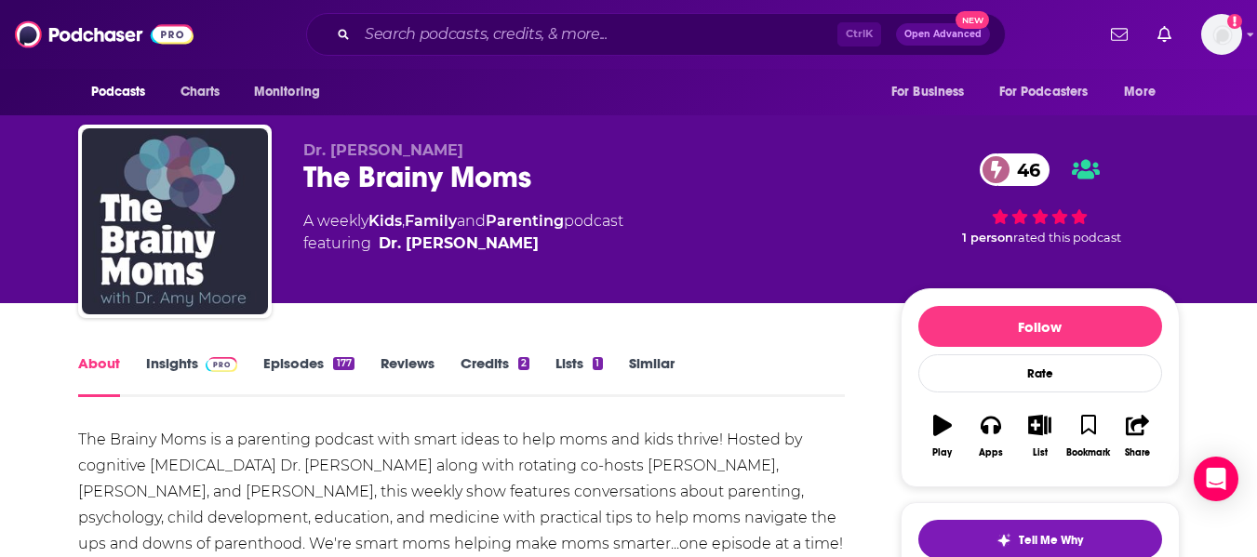
click at [365, 173] on div "The Brainy Moms 46" at bounding box center [586, 177] width 567 height 36
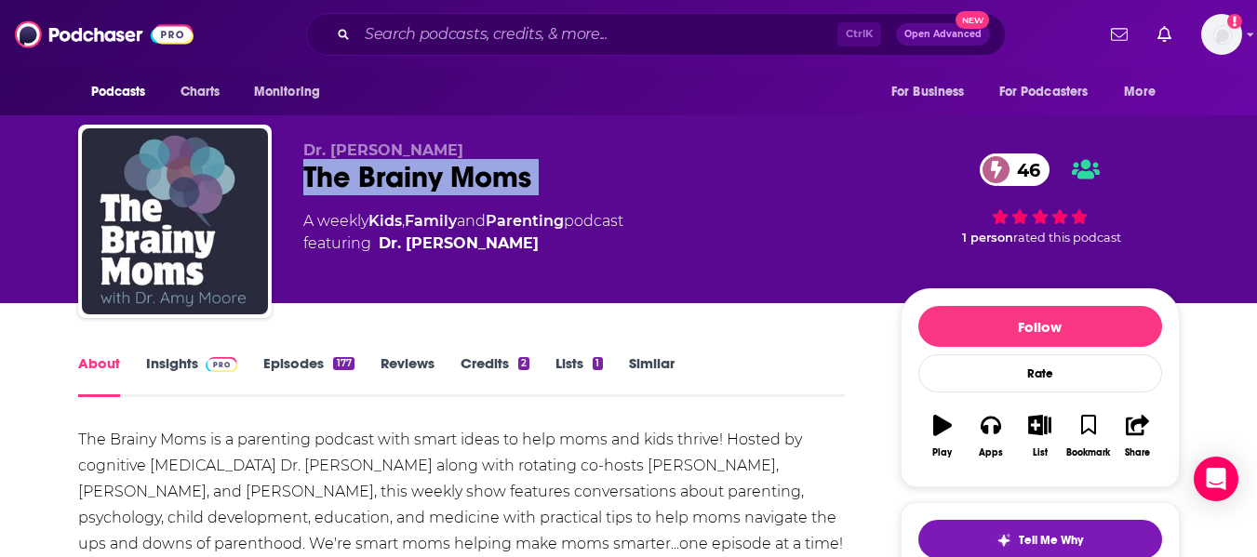
click at [365, 173] on div "The Brainy Moms 46" at bounding box center [586, 177] width 567 height 36
copy div "The Brainy Moms 46"
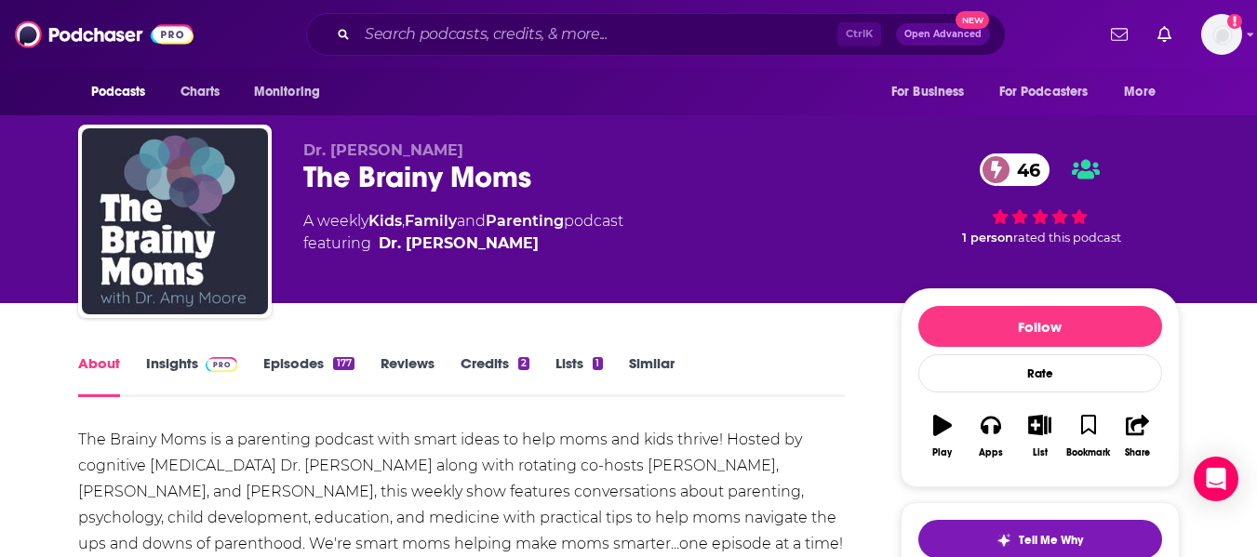
click at [712, 205] on div "Dr. [PERSON_NAME] The Brainy Moms 46 A weekly Kids , Family and Parenting podca…" at bounding box center [586, 215] width 567 height 149
click at [177, 380] on link "Insights" at bounding box center [192, 375] width 92 height 43
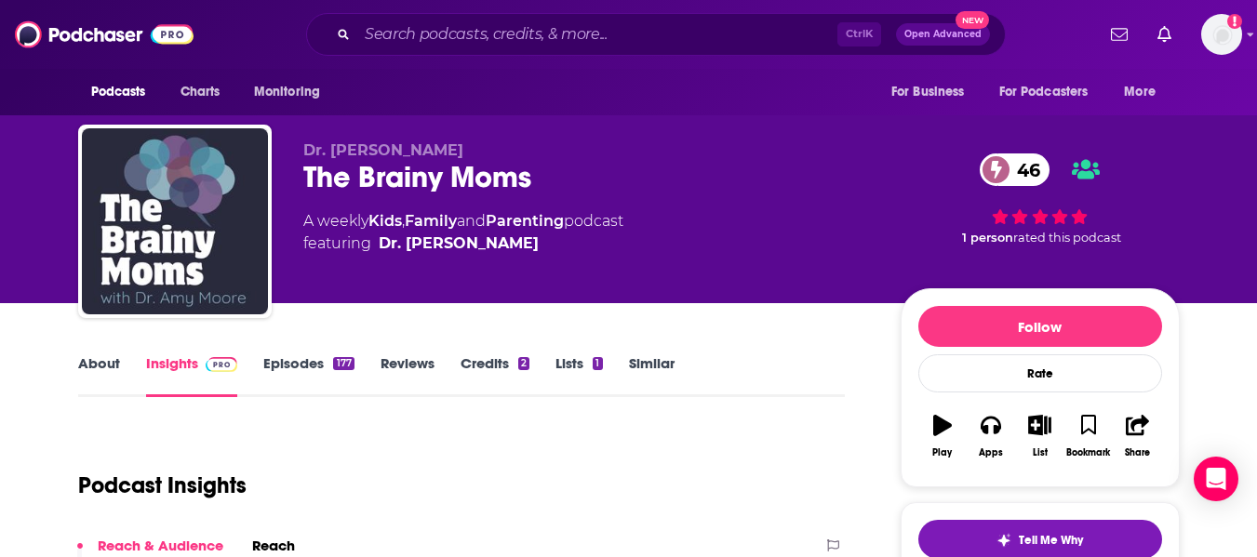
drag, startPoint x: 177, startPoint y: 380, endPoint x: 49, endPoint y: 353, distance: 130.3
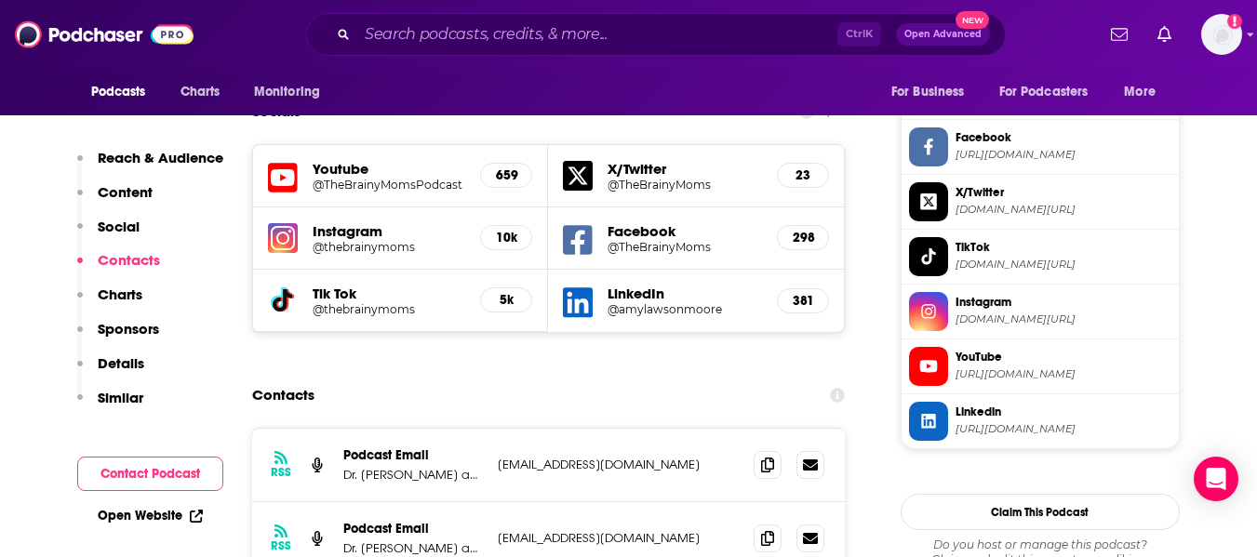
scroll to position [1767, 0]
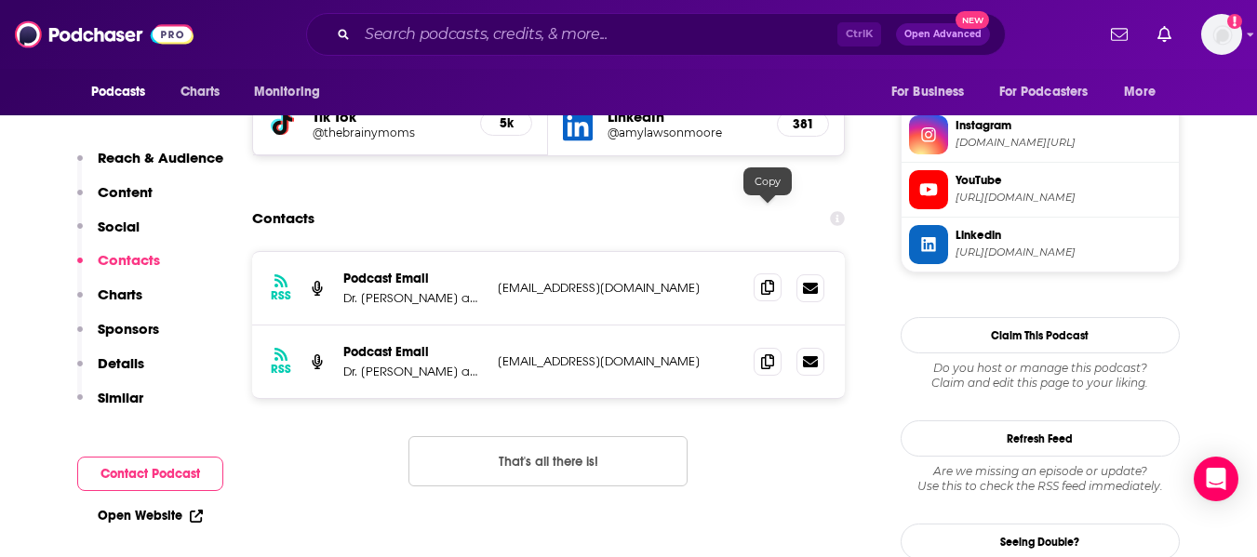
click at [762, 280] on icon at bounding box center [767, 287] width 13 height 15
click at [762, 353] on icon at bounding box center [767, 360] width 13 height 15
